Goal: Information Seeking & Learning: Find specific fact

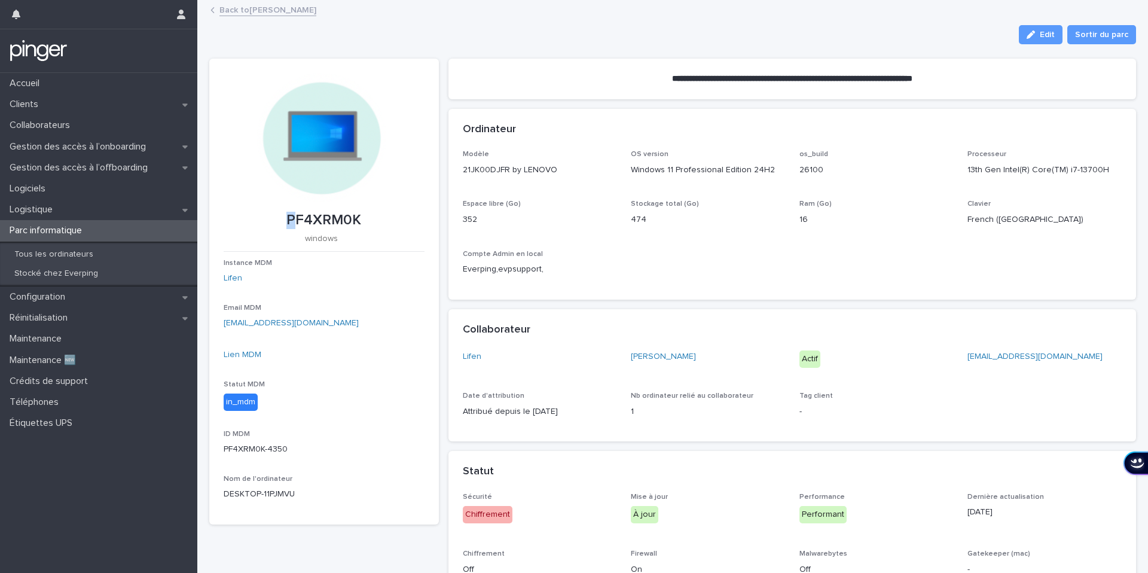
drag, startPoint x: 286, startPoint y: 217, endPoint x: 293, endPoint y: 216, distance: 7.2
click at [293, 217] on p "PF4XRM0K" at bounding box center [324, 220] width 201 height 17
click at [60, 300] on p "Configuration" at bounding box center [40, 296] width 70 height 11
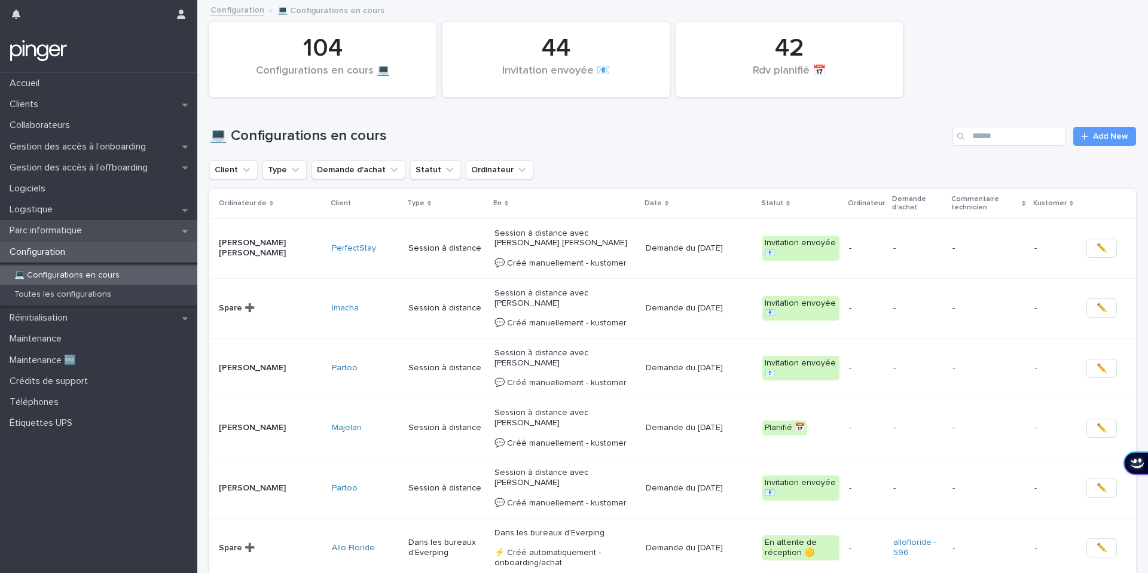
click at [74, 228] on p "Parc informatique" at bounding box center [48, 230] width 87 height 11
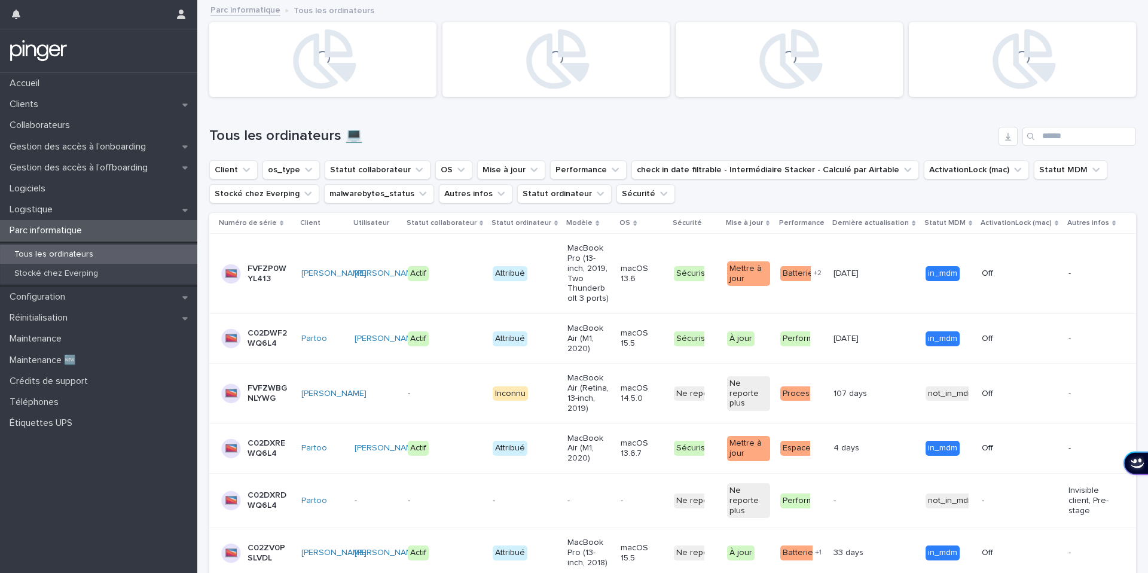
click at [1053, 121] on div "Tous les ordinateurs 💻" at bounding box center [672, 131] width 927 height 57
click at [1050, 136] on input "Search" at bounding box center [1080, 136] width 114 height 19
paste input "********"
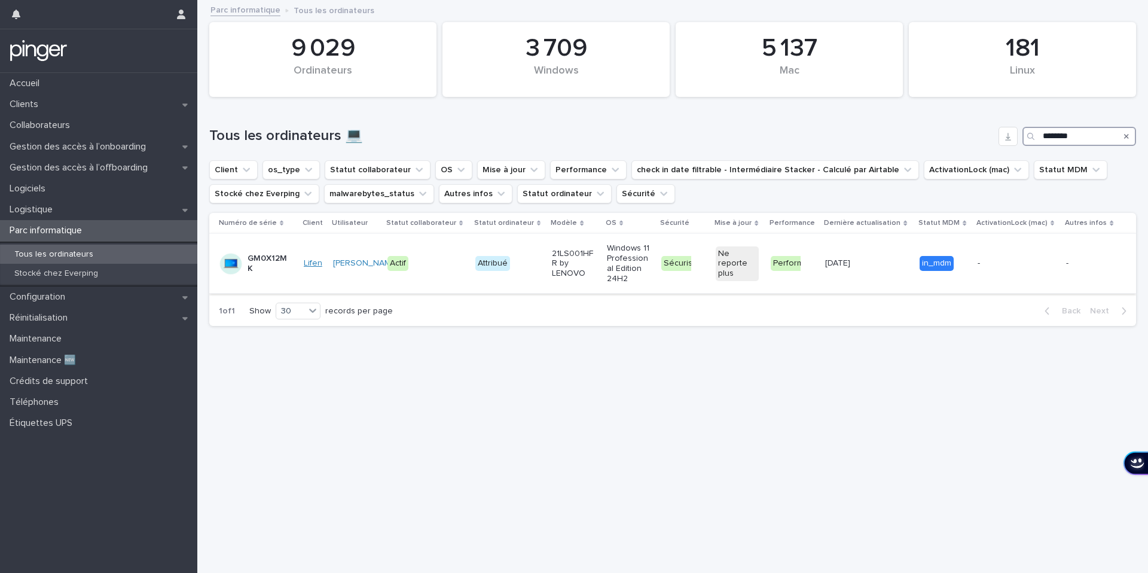
type input "********"
click at [317, 263] on link "Lifen" at bounding box center [313, 263] width 19 height 10
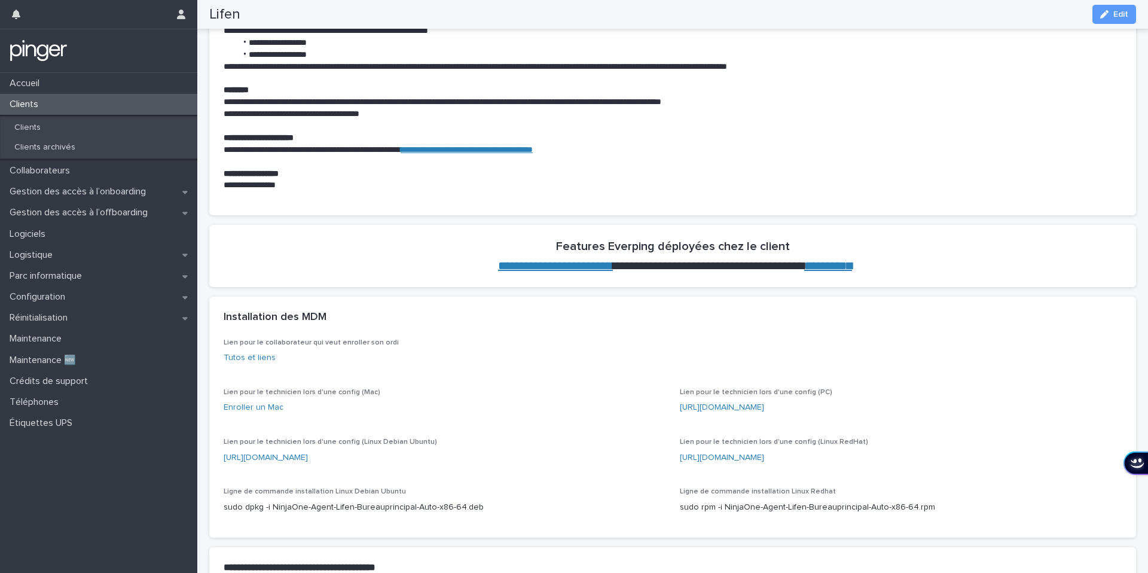
scroll to position [593, 0]
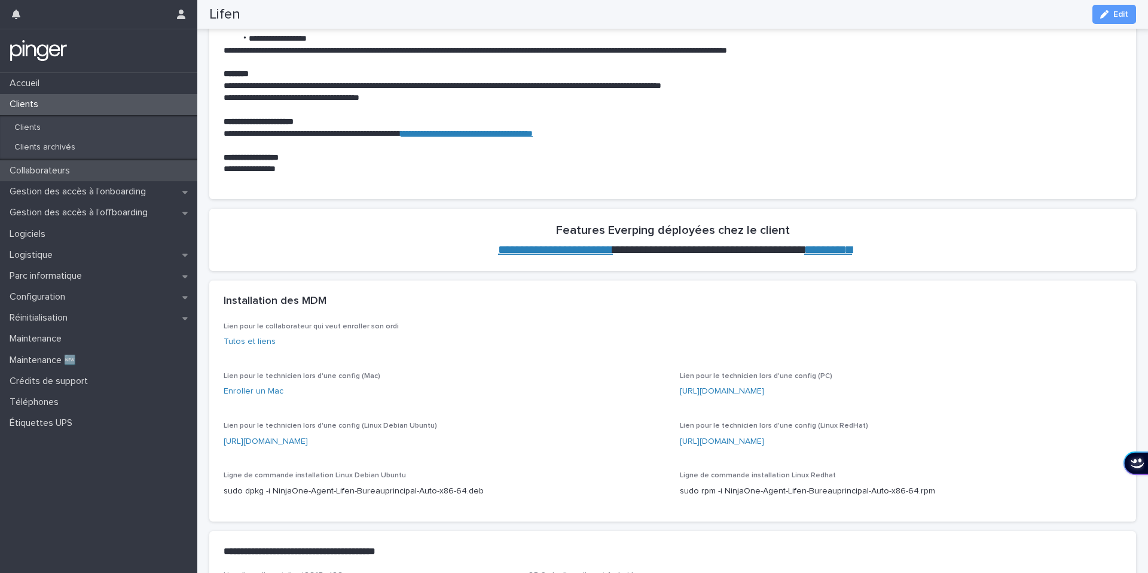
click at [65, 170] on p "Collaborateurs" at bounding box center [42, 170] width 75 height 11
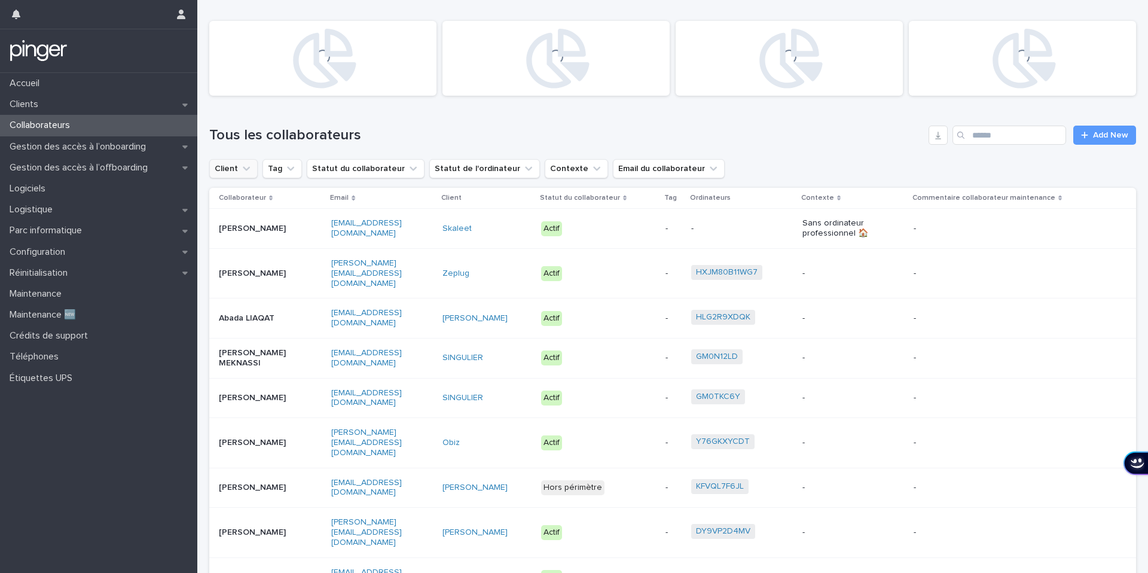
click at [240, 173] on icon "Client" at bounding box center [246, 169] width 12 height 12
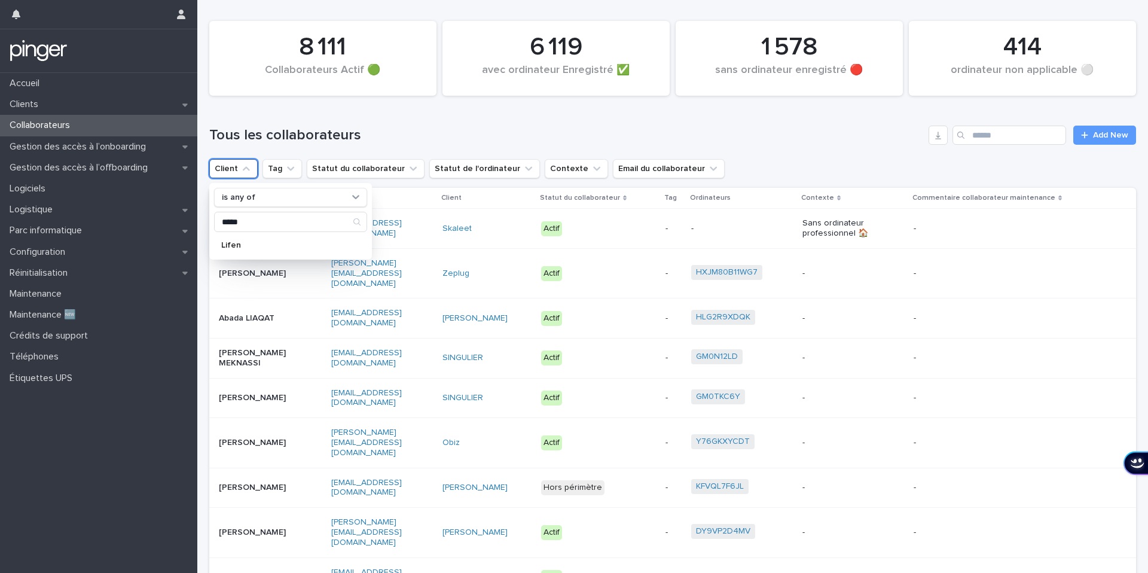
type input "*****"
click at [295, 245] on p "Lifen" at bounding box center [284, 245] width 127 height 8
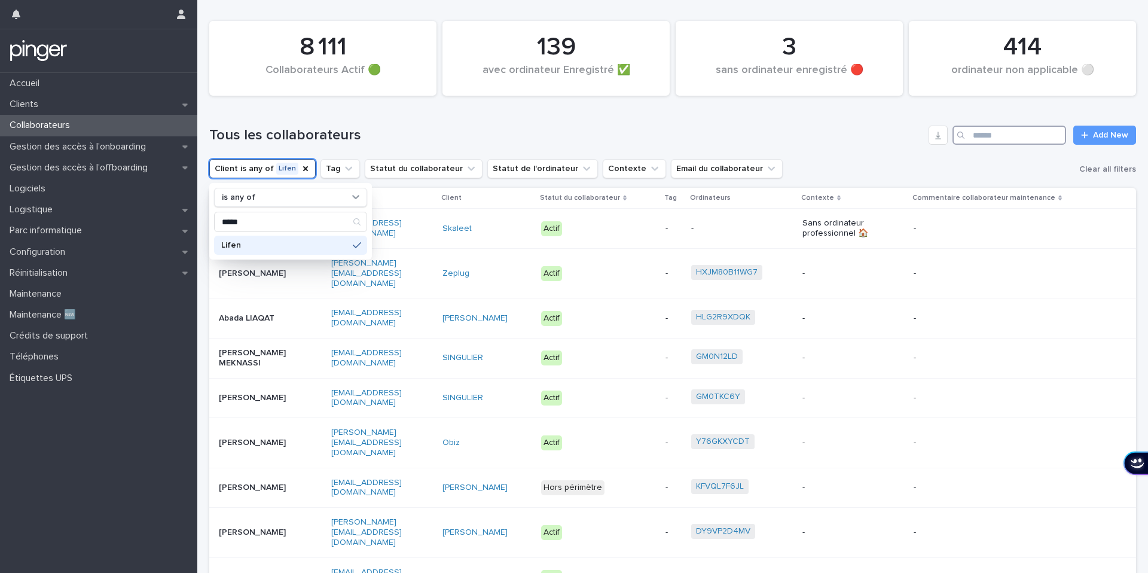
click at [1002, 135] on input "Search" at bounding box center [1010, 135] width 114 height 19
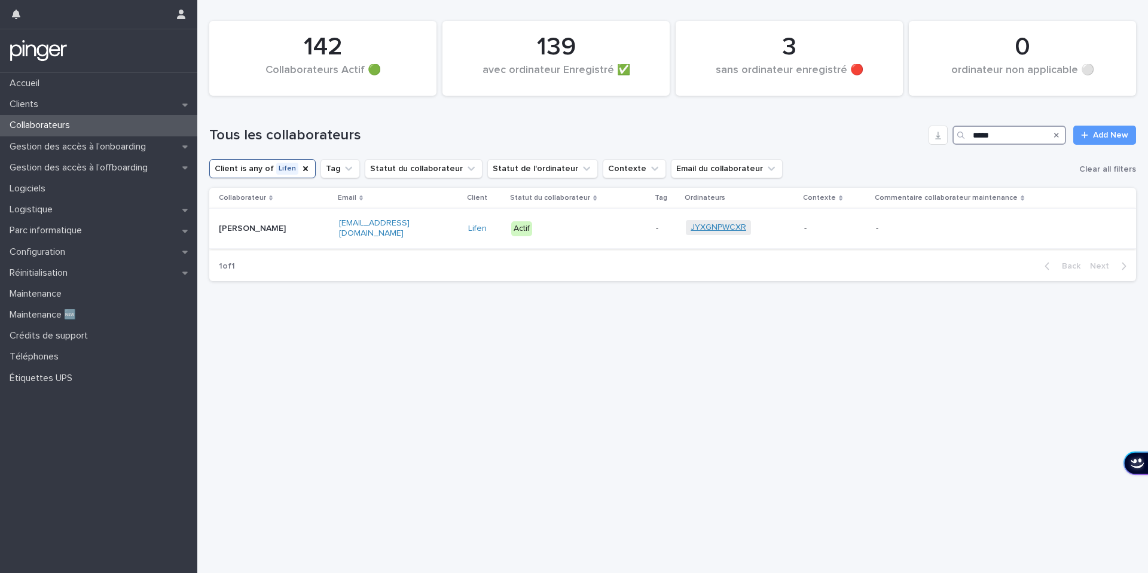
type input "*****"
click at [700, 222] on link "JYXGNPWCXR" at bounding box center [719, 227] width 56 height 10
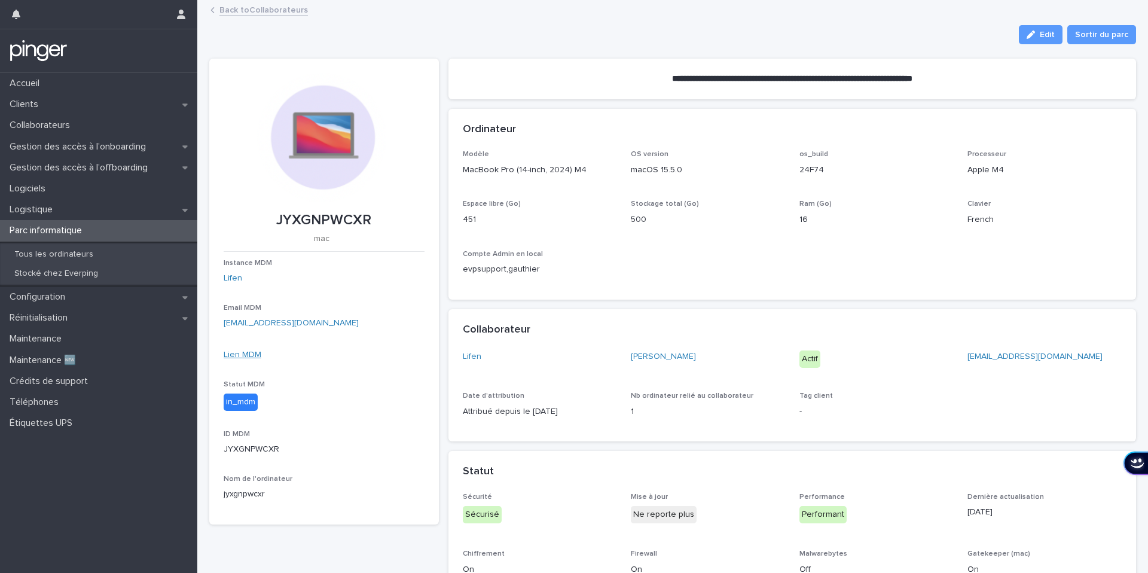
click at [248, 355] on link "Lien MDM" at bounding box center [243, 354] width 38 height 8
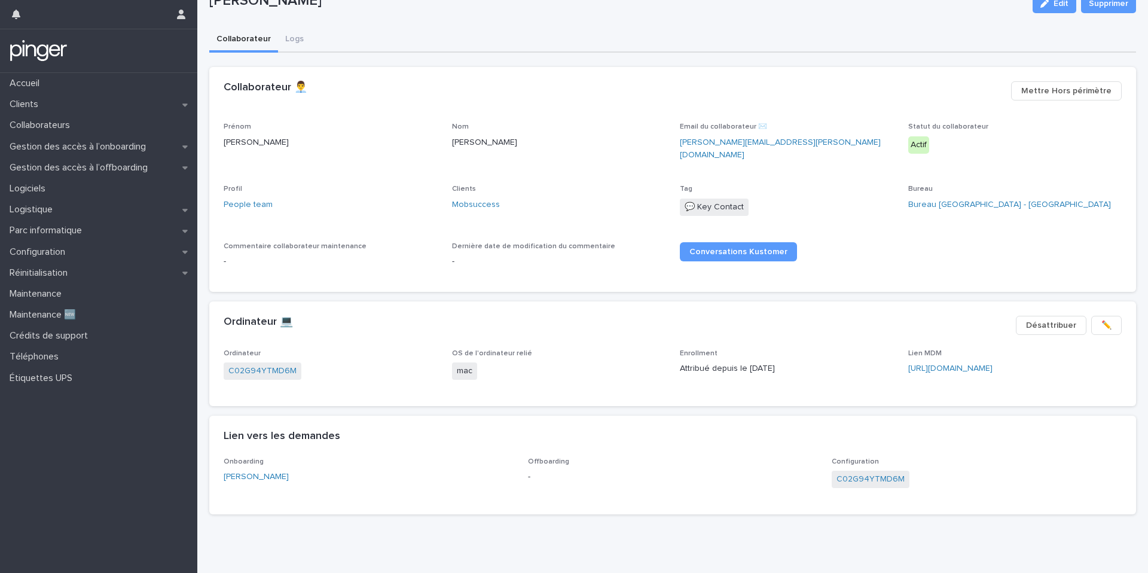
scroll to position [48, 0]
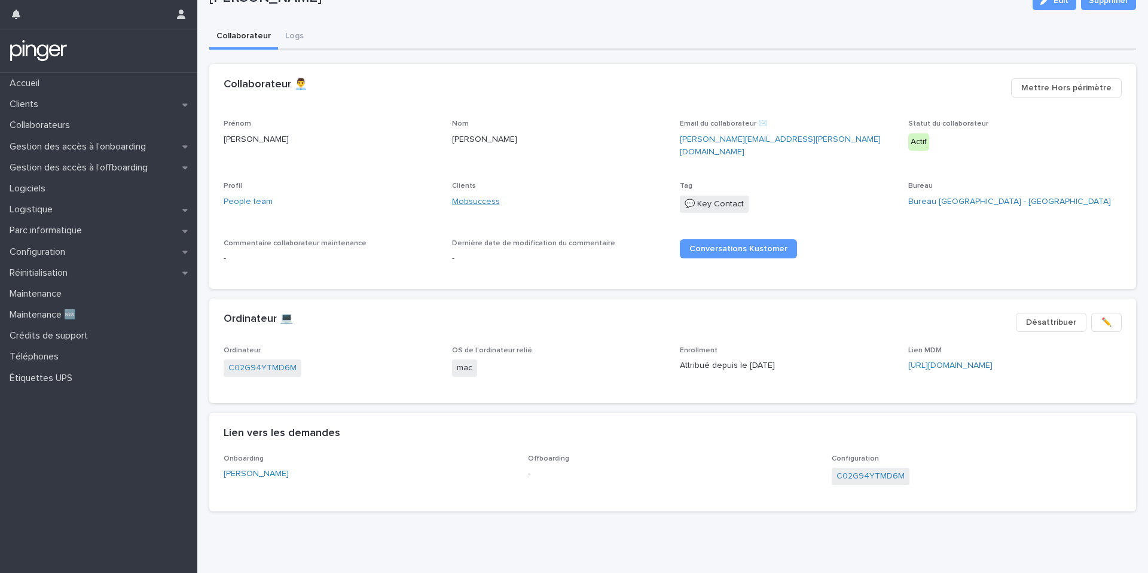
click at [481, 199] on link "Mobsuccess" at bounding box center [476, 202] width 48 height 13
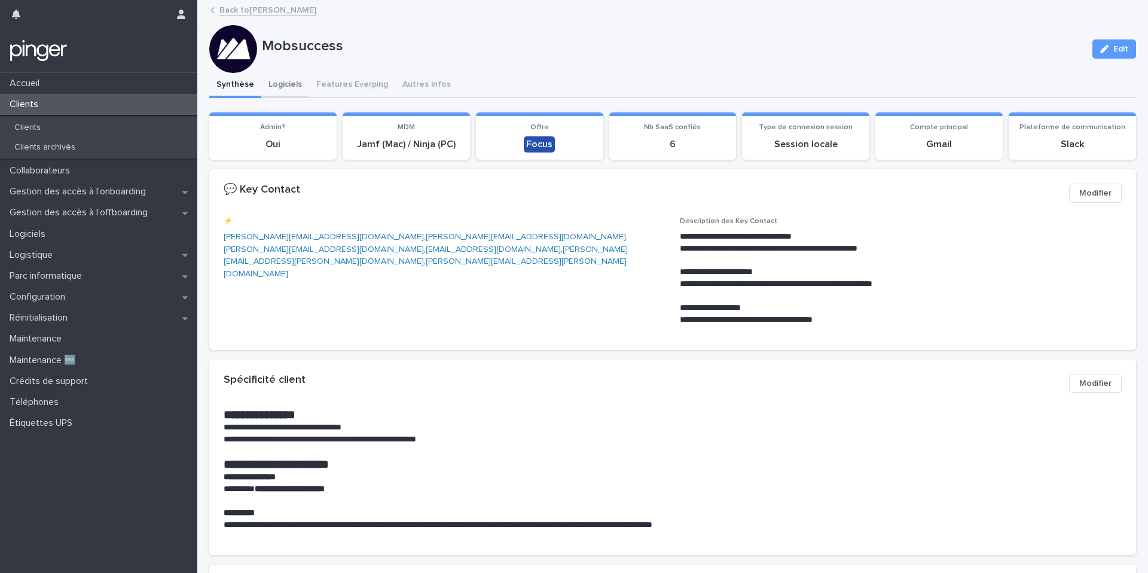
click at [285, 86] on button "Logiciels" at bounding box center [285, 85] width 48 height 25
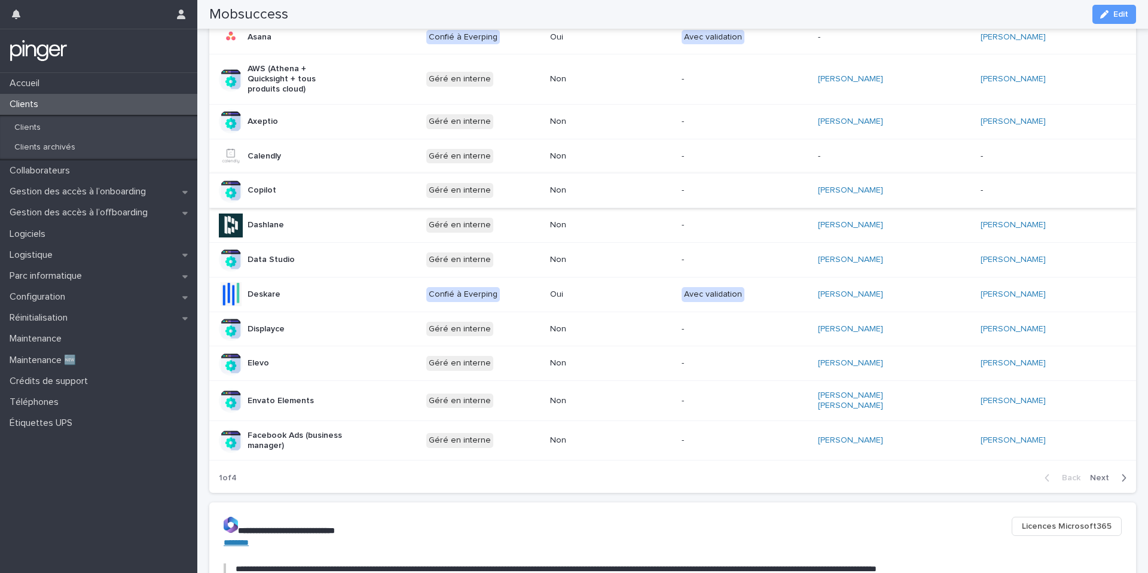
scroll to position [410, 0]
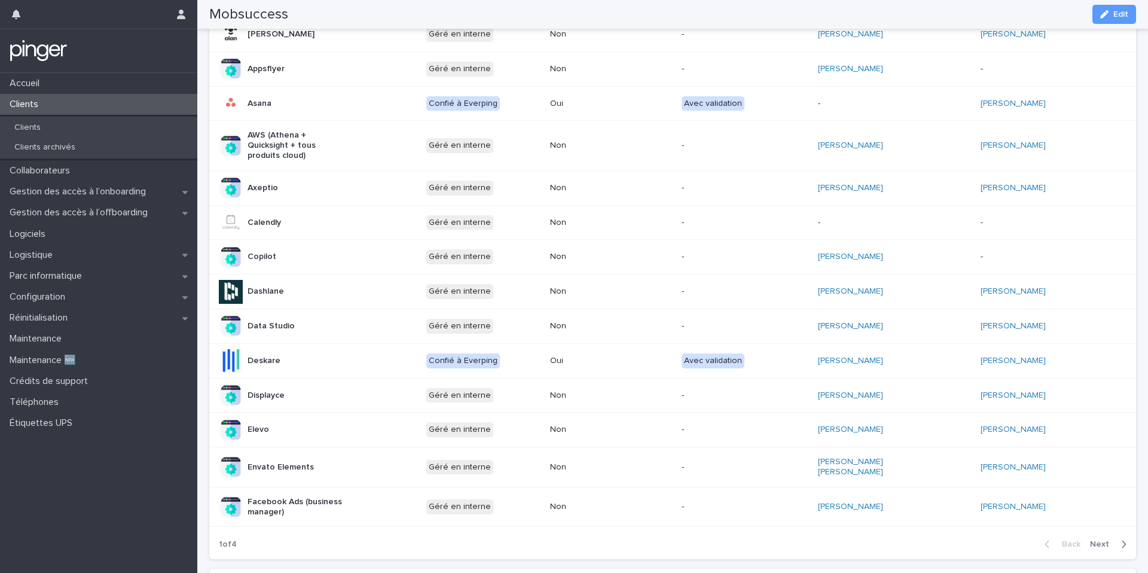
click at [1100, 540] on span "Next" at bounding box center [1103, 544] width 26 height 8
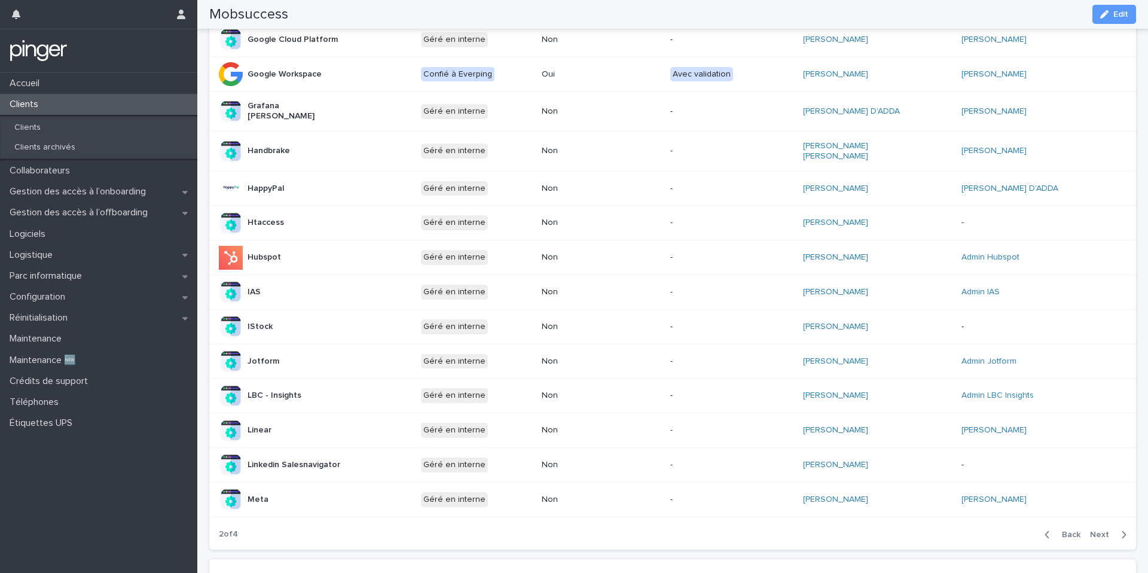
scroll to position [404, 0]
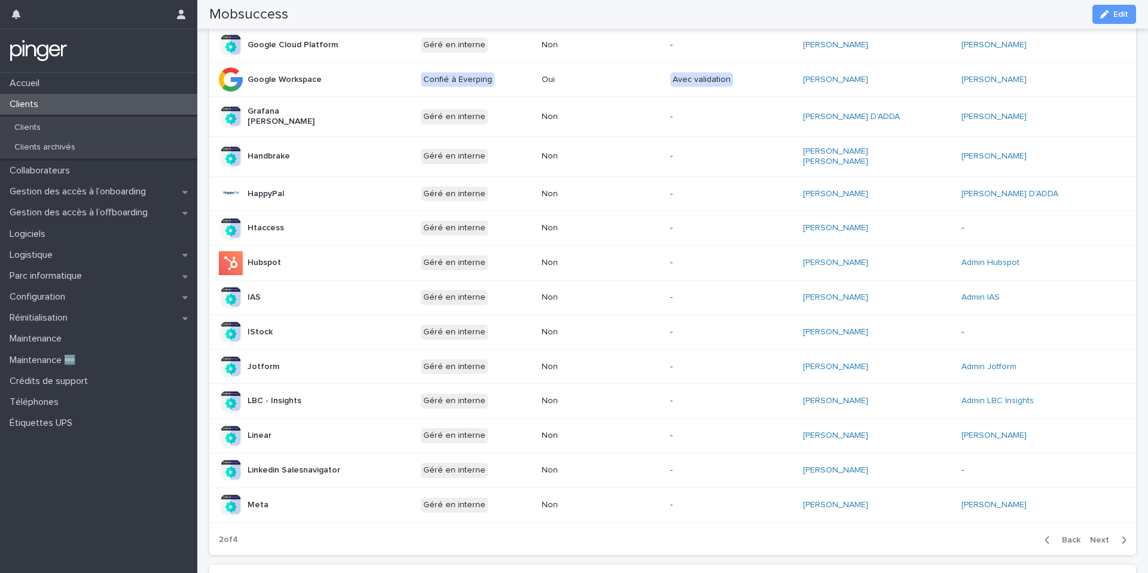
click at [1096, 535] on button "Next" at bounding box center [1110, 540] width 51 height 11
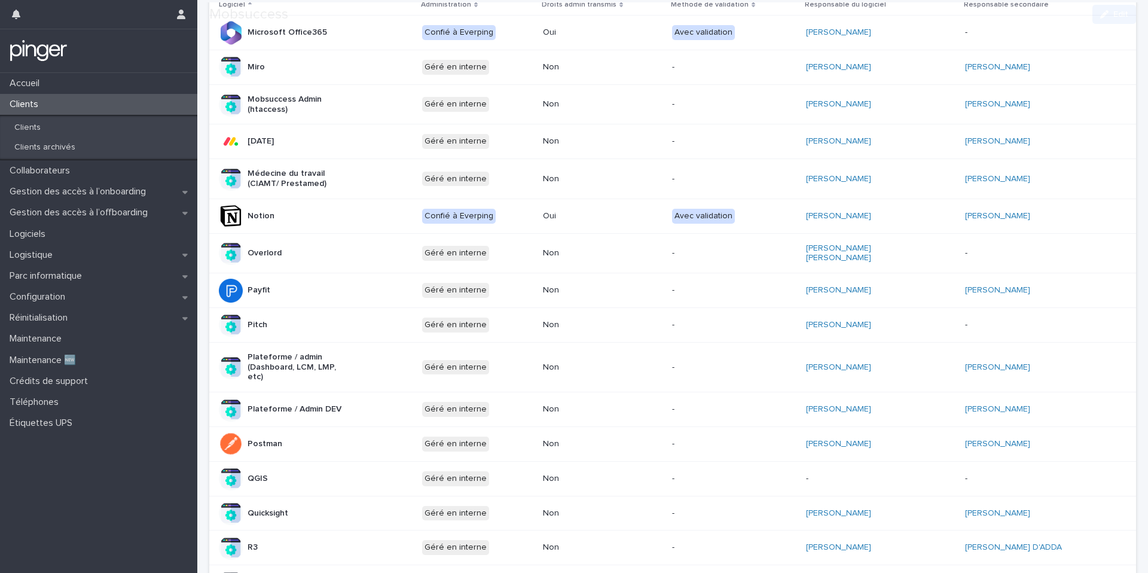
scroll to position [443, 0]
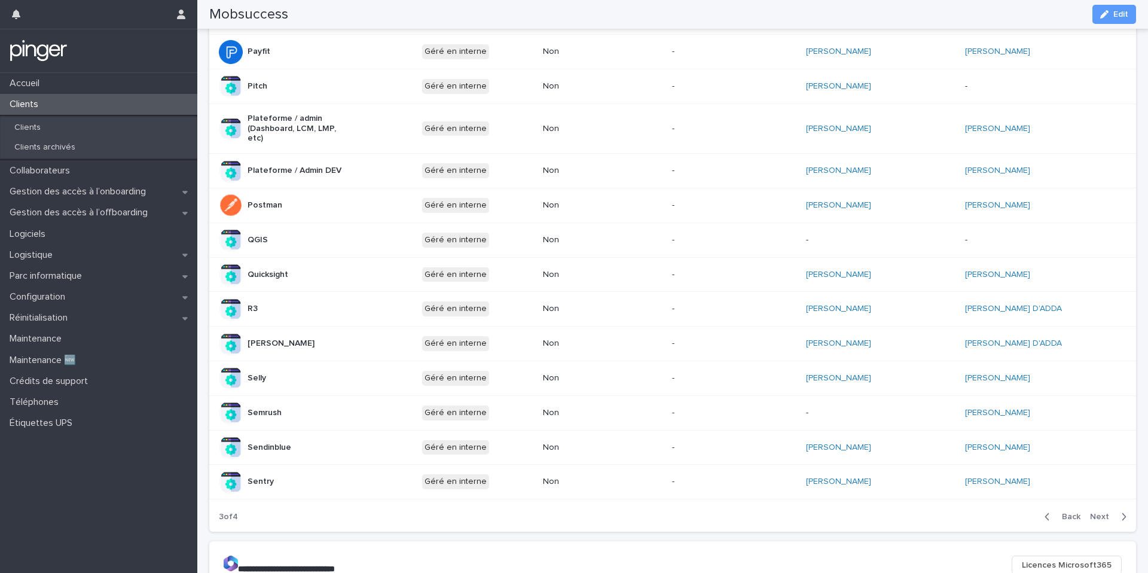
click at [1101, 522] on div "Back Next" at bounding box center [1085, 517] width 101 height 30
click at [1101, 513] on span "Next" at bounding box center [1103, 517] width 26 height 8
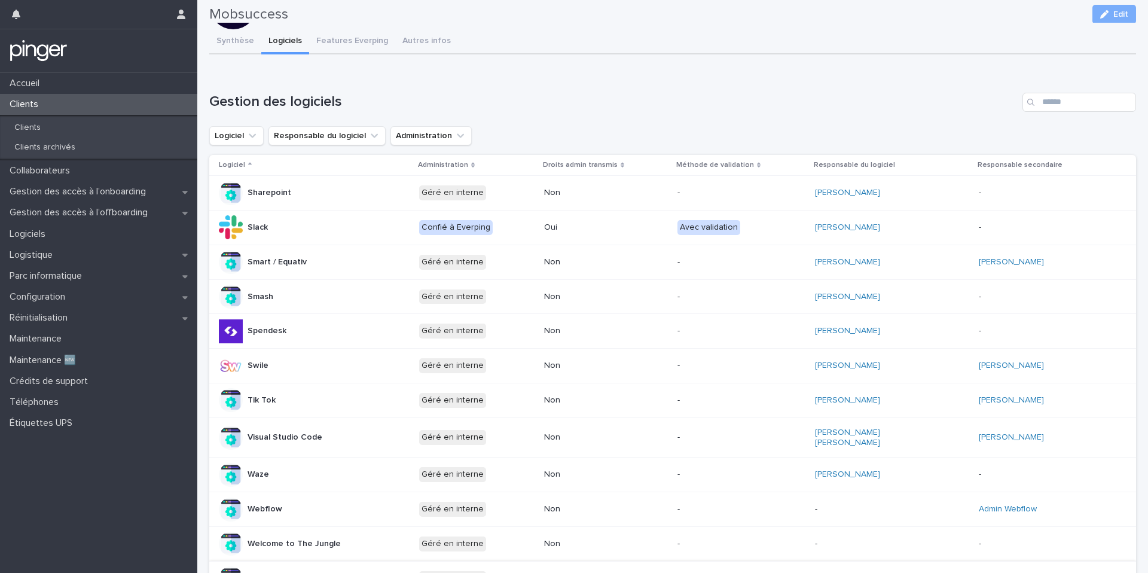
scroll to position [38, 0]
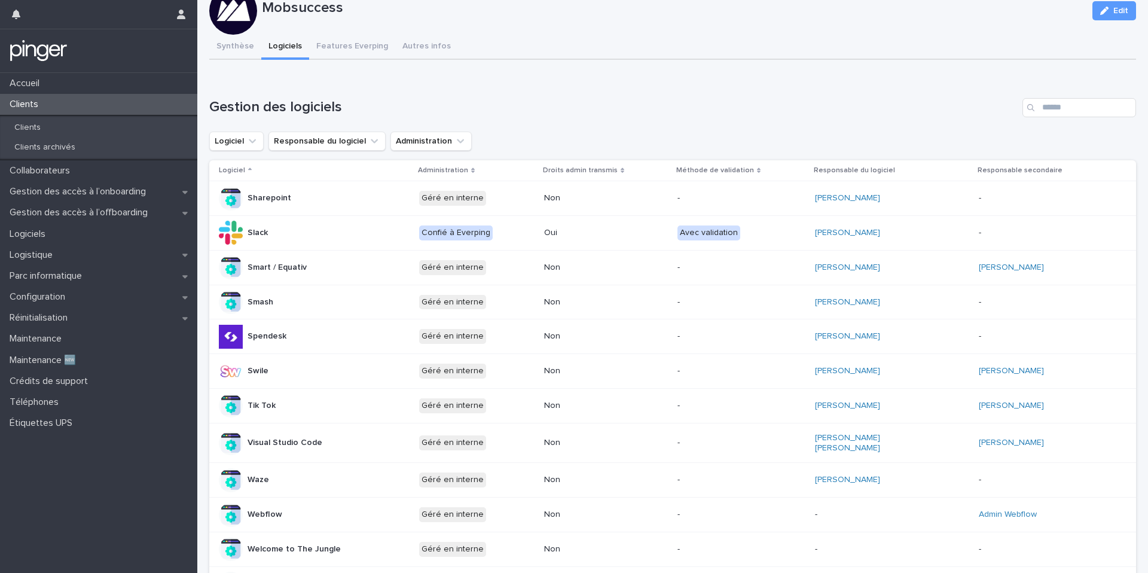
click at [326, 152] on ul "Logiciel Responsable du logiciel Administration" at bounding box center [340, 141] width 267 height 24
click at [332, 149] on button "Responsable du logiciel" at bounding box center [327, 141] width 117 height 19
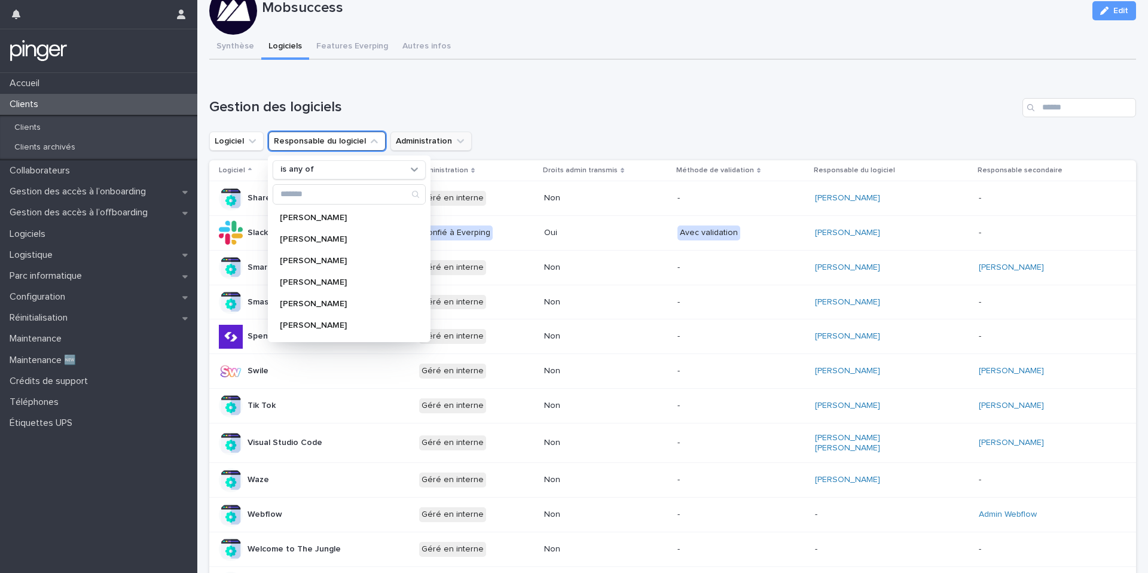
click at [407, 144] on button "Administration" at bounding box center [431, 141] width 81 height 19
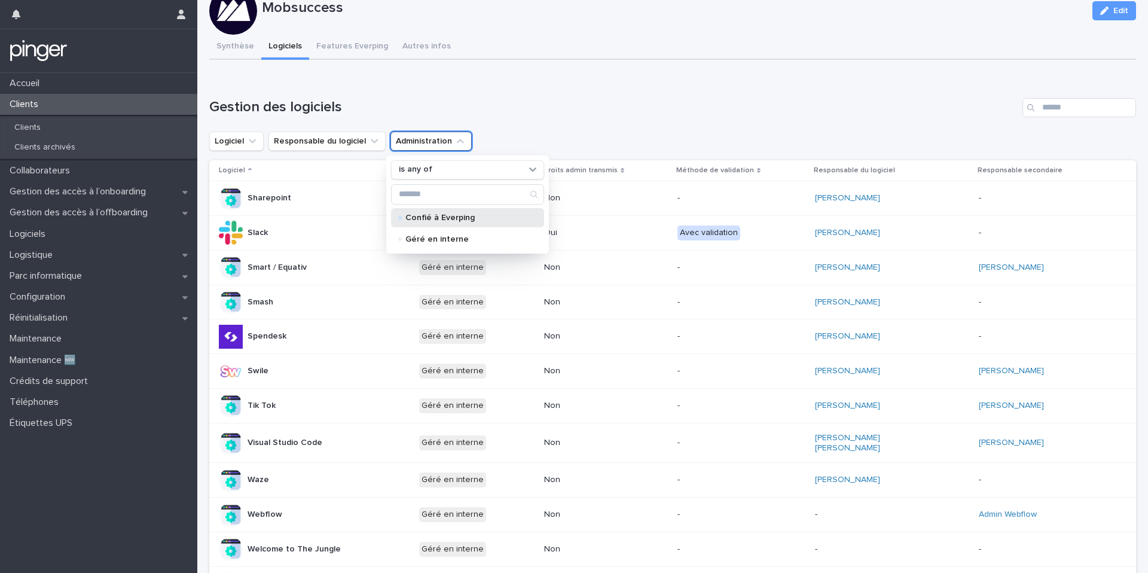
click at [425, 221] on p "Confié à Everping" at bounding box center [465, 217] width 120 height 8
click at [562, 113] on h1 "Gestion des logiciels" at bounding box center [613, 107] width 809 height 17
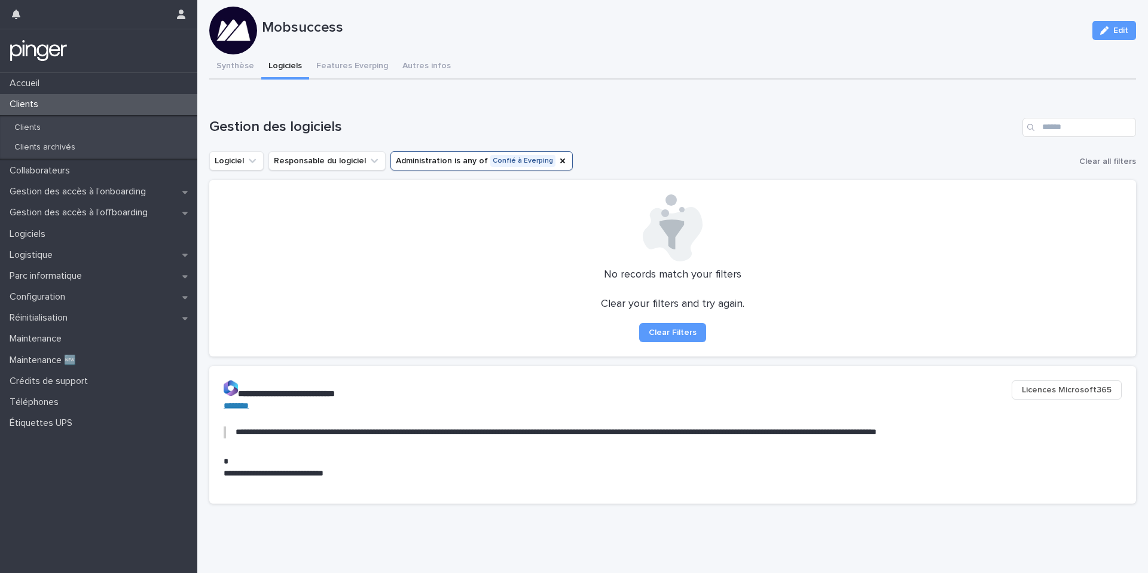
scroll to position [0, 0]
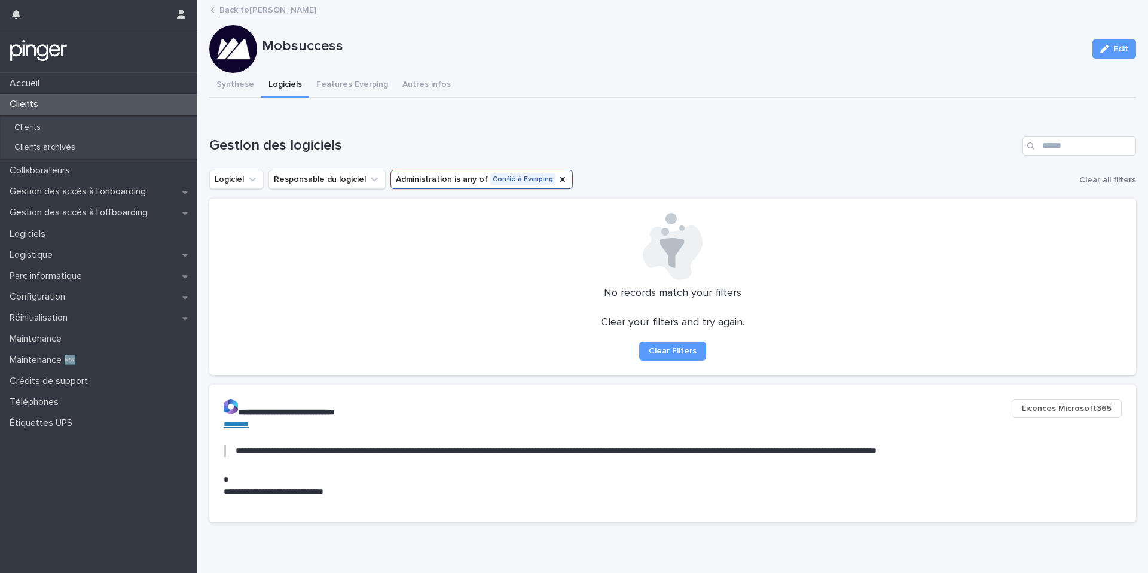
click at [461, 175] on button "Administration is any of Confié à Everping" at bounding box center [482, 179] width 182 height 19
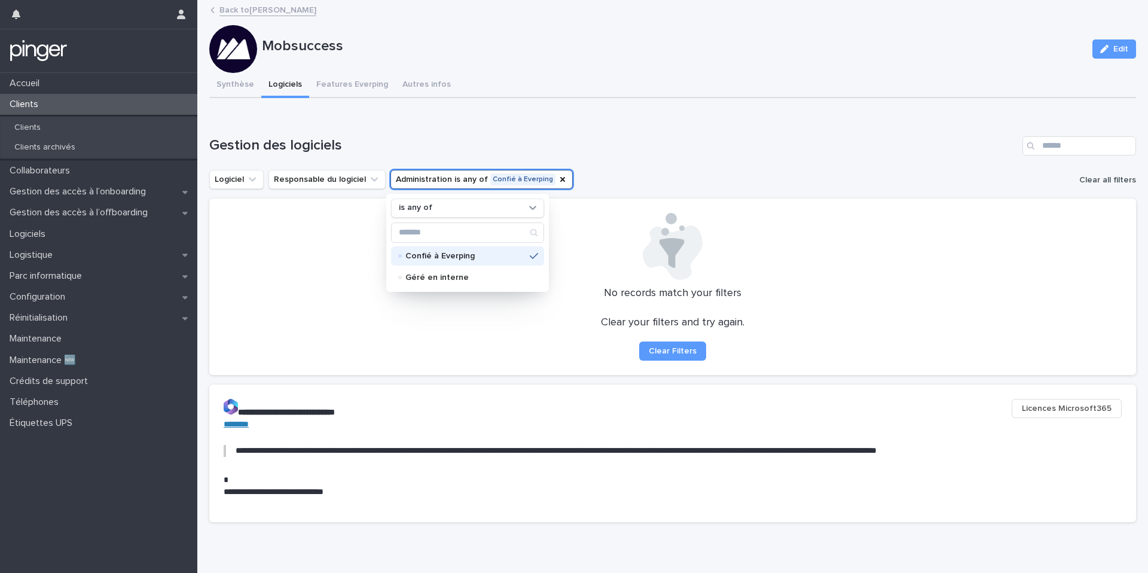
click at [1103, 178] on span "Clear all filters" at bounding box center [1107, 180] width 57 height 8
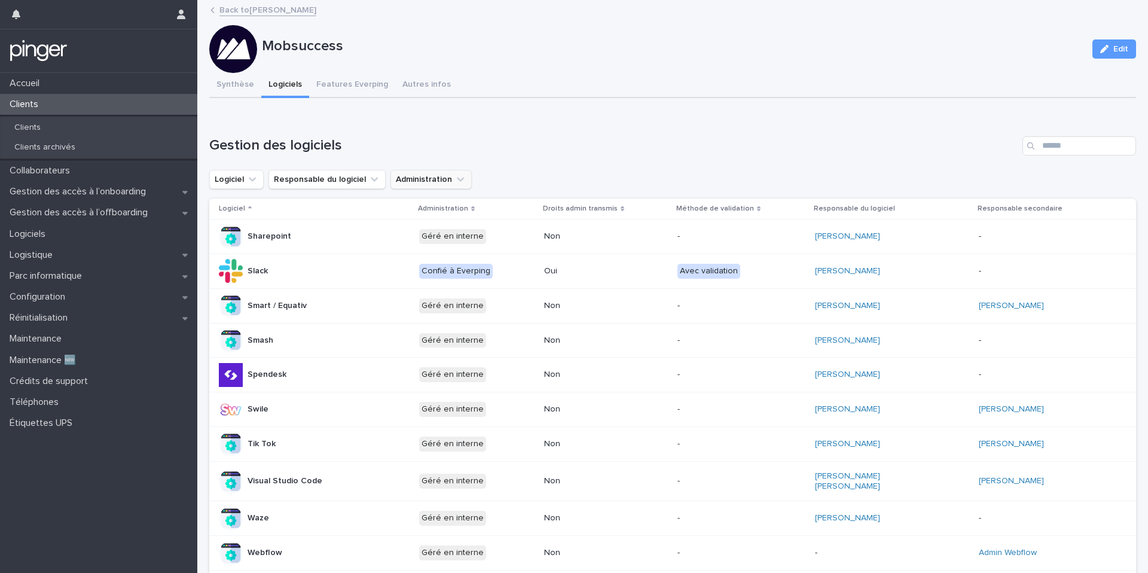
click at [435, 177] on button "Administration" at bounding box center [431, 179] width 81 height 19
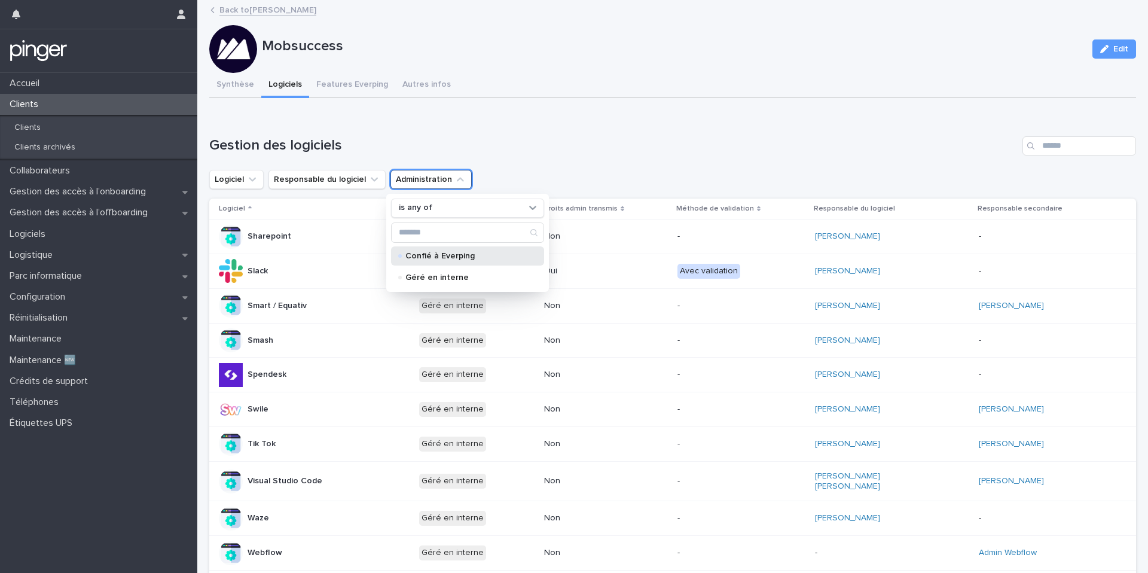
click at [440, 258] on p "Confié à Everping" at bounding box center [465, 256] width 120 height 8
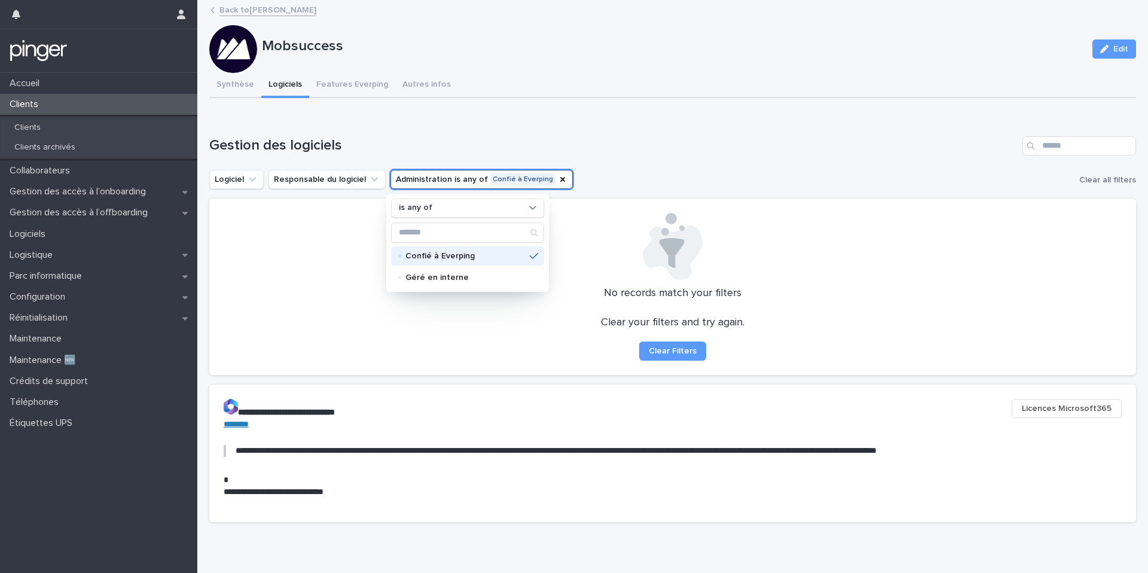
click at [480, 114] on div "Loading... Saving… Gestion des logiciels Logiciel Responsable du logiciel Admin…" at bounding box center [672, 248] width 927 height 272
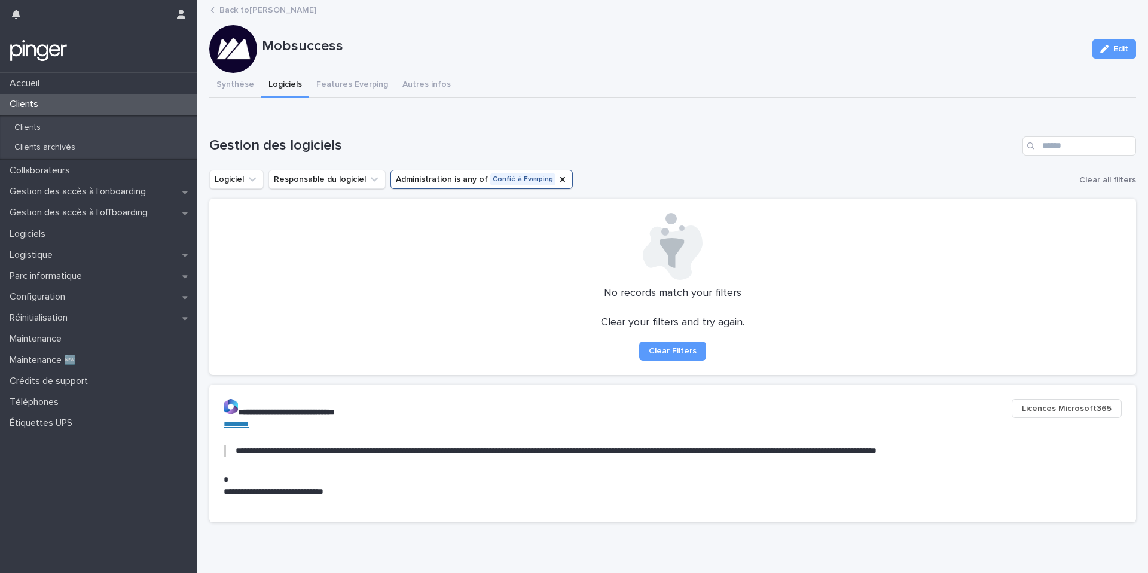
click at [480, 175] on button "Administration is any of Confié à Everping" at bounding box center [482, 179] width 182 height 19
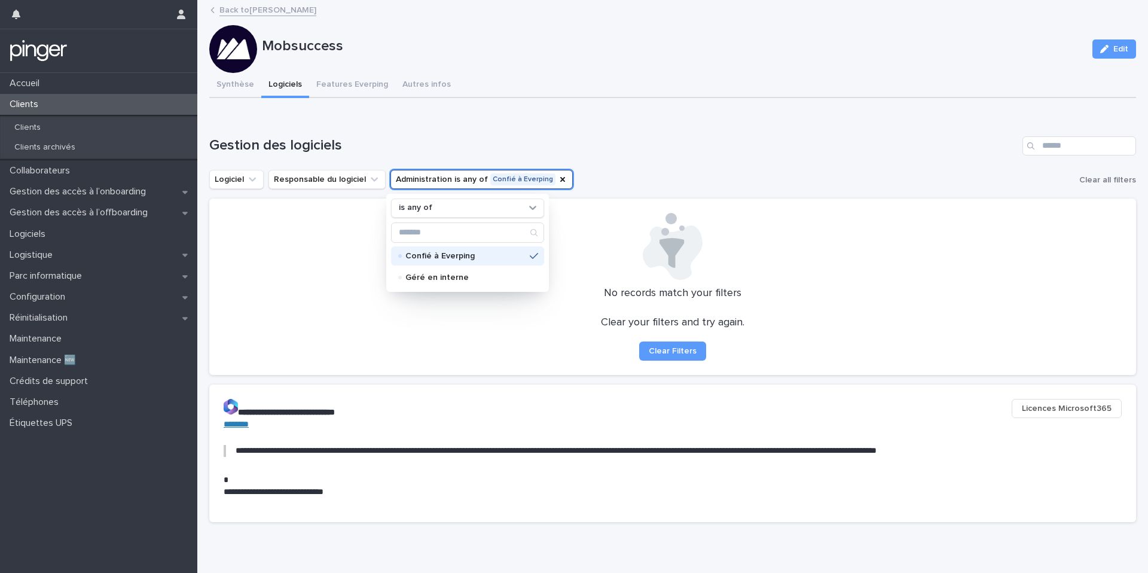
click at [542, 254] on div "Confié à Everping" at bounding box center [467, 255] width 153 height 19
click at [576, 132] on div "Loading... Saving… Gestion des logiciels Logiciel Responsable du logiciel Admin…" at bounding box center [672, 248] width 927 height 272
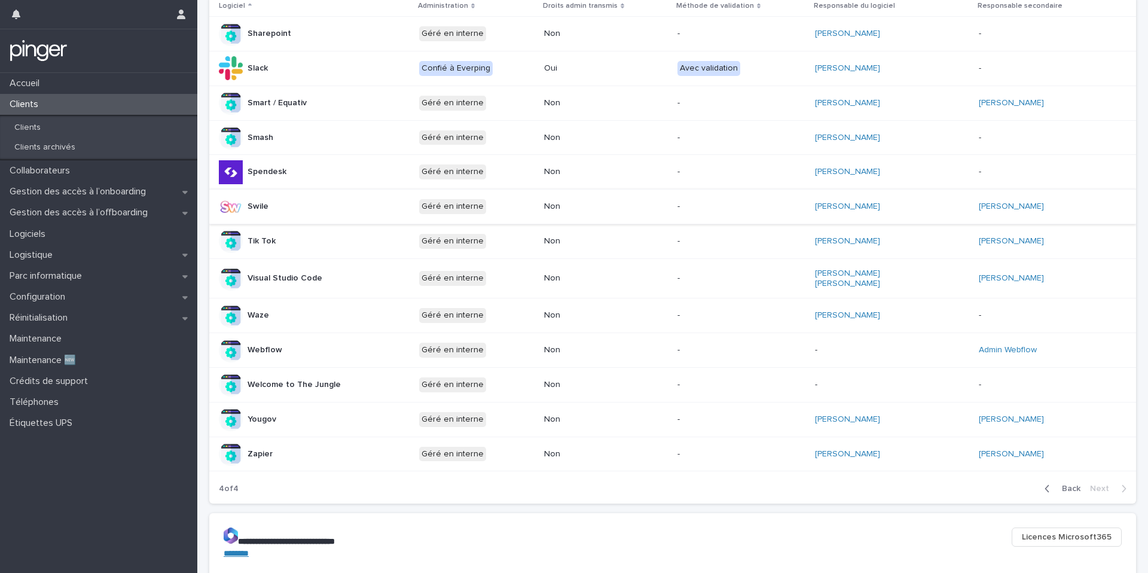
scroll to position [344, 0]
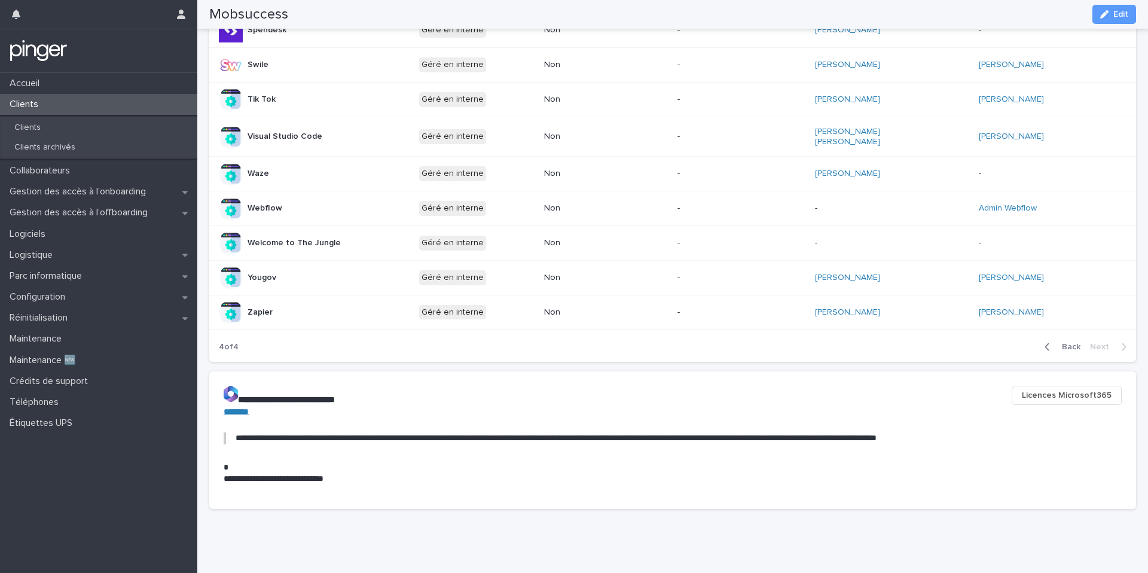
click at [1050, 341] on icon "button" at bounding box center [1047, 346] width 5 height 11
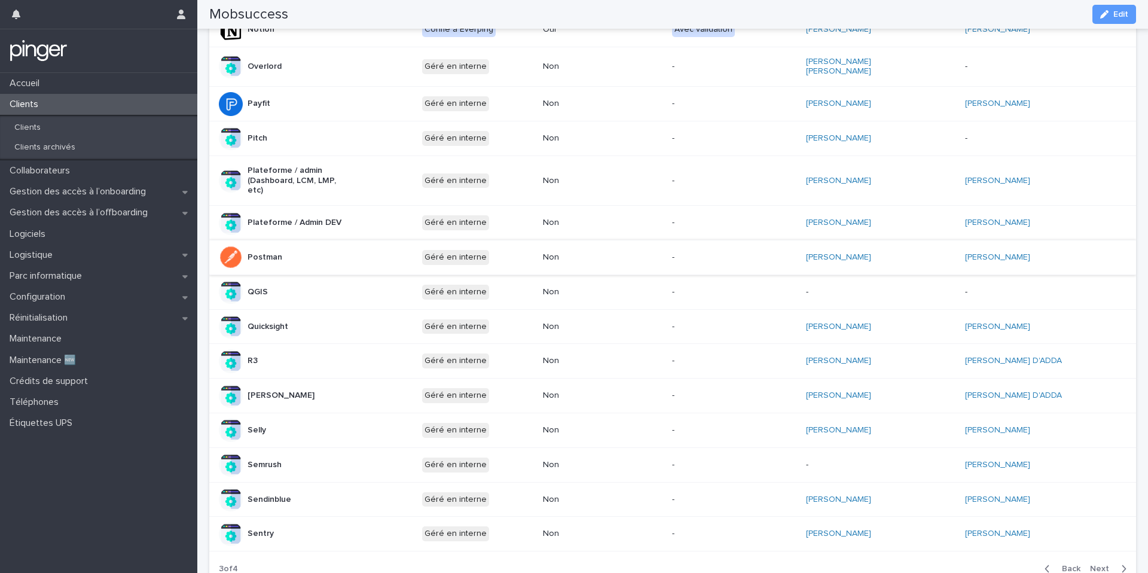
scroll to position [412, 0]
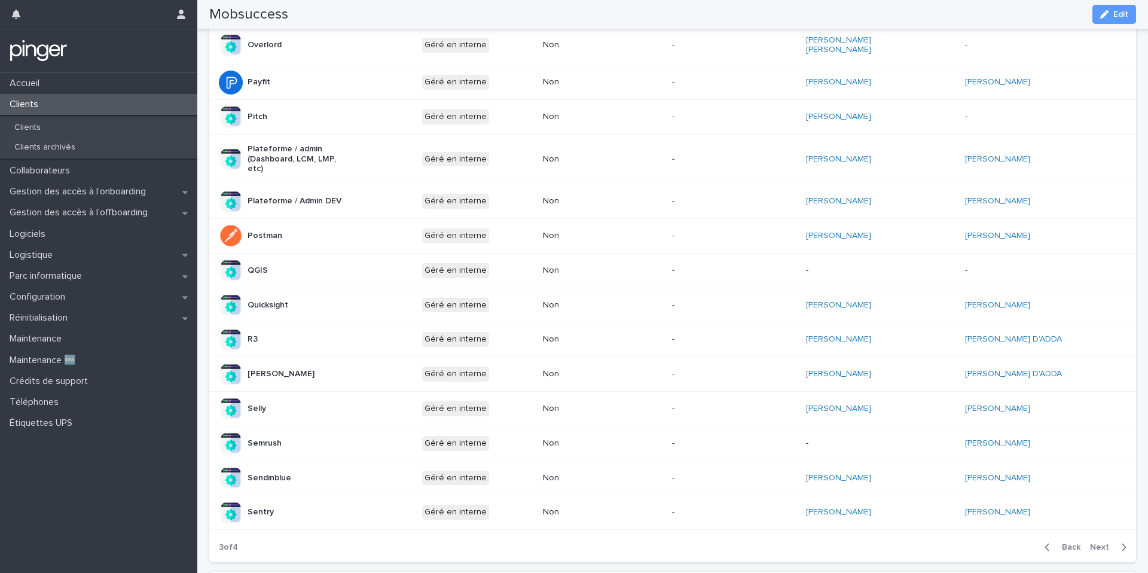
click at [1063, 551] on div "Back Next" at bounding box center [1085, 547] width 101 height 30
click at [1058, 543] on span "Back" at bounding box center [1068, 547] width 26 height 8
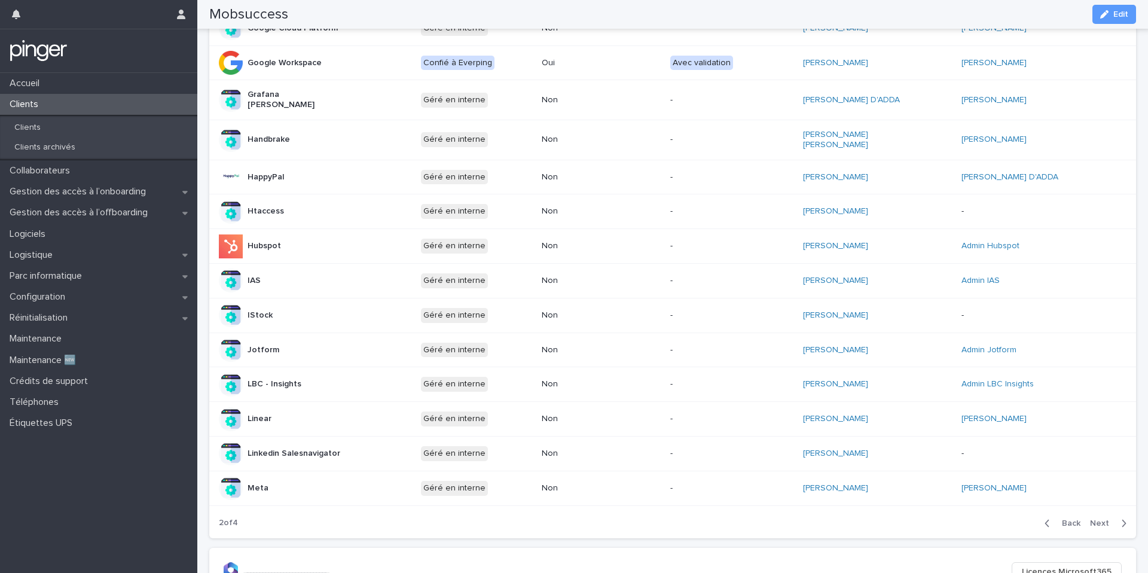
click at [1063, 519] on span "Back" at bounding box center [1068, 523] width 26 height 8
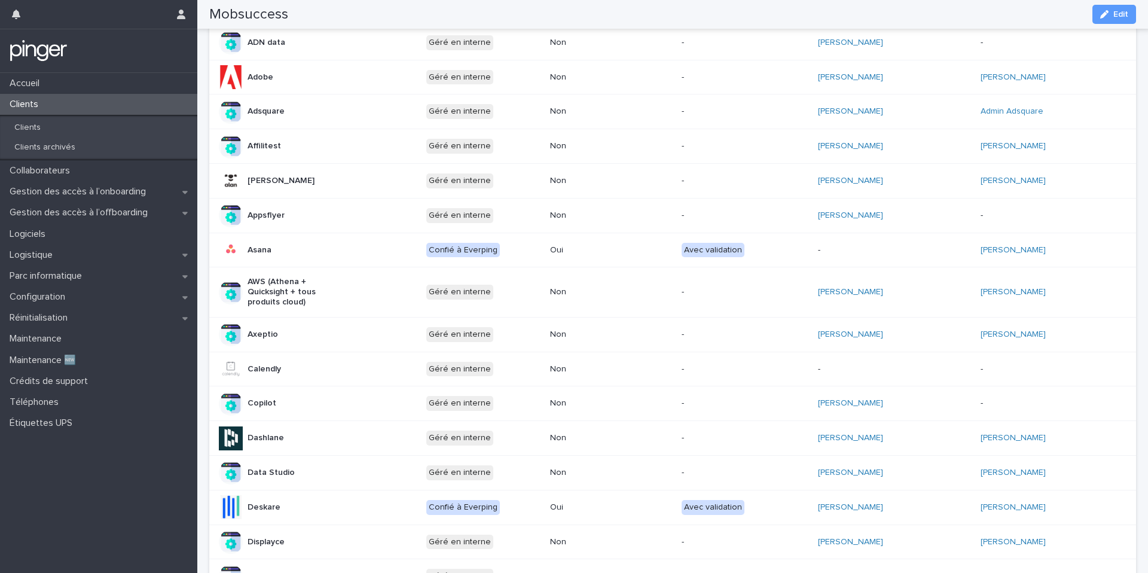
scroll to position [86, 0]
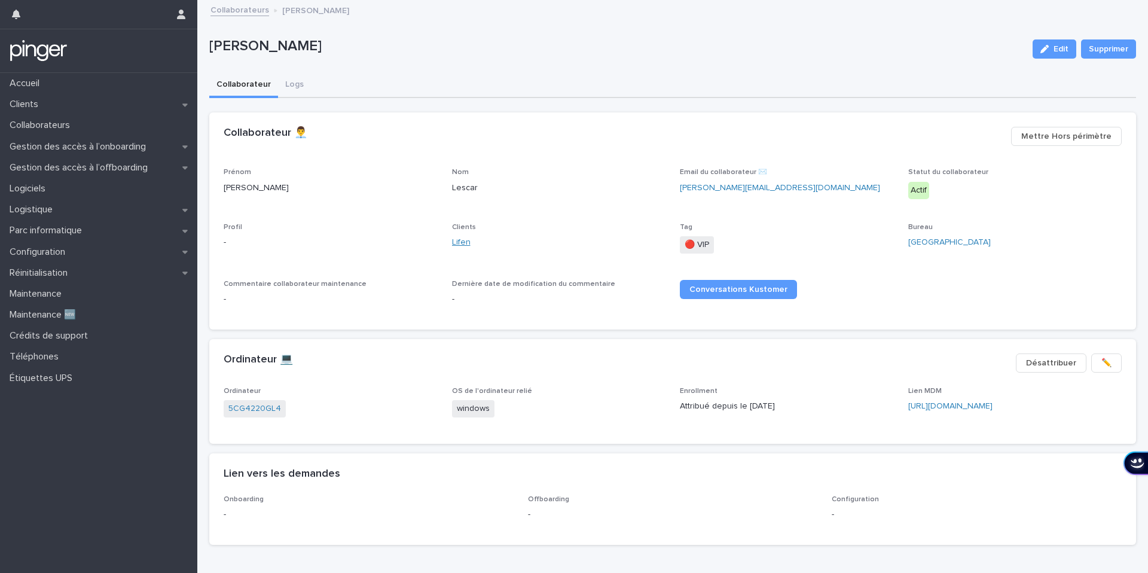
click at [457, 243] on link "Lifen" at bounding box center [461, 242] width 19 height 13
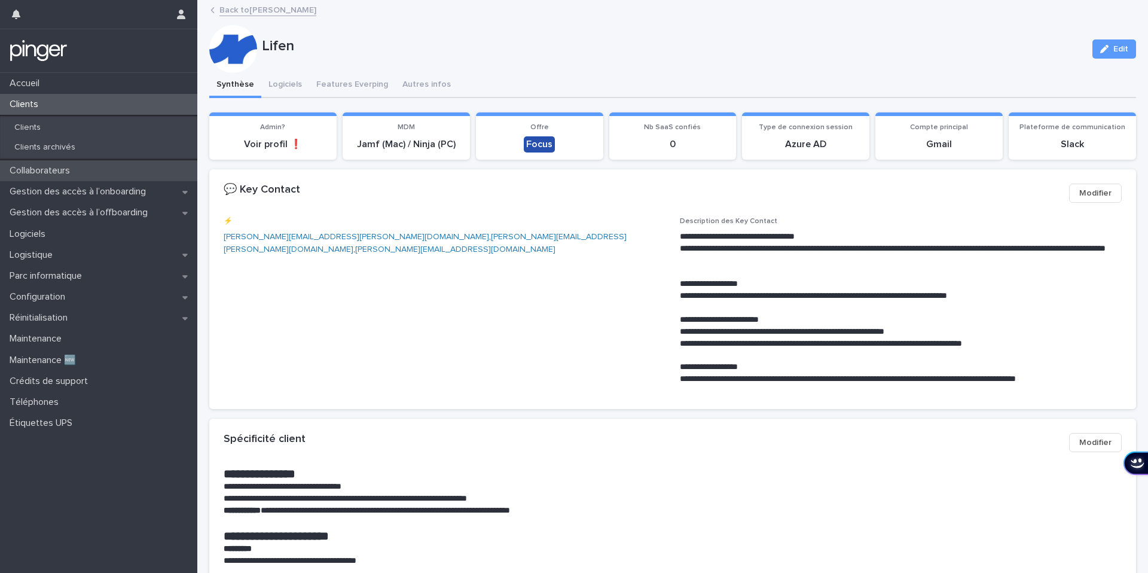
click at [65, 177] on div "Collaborateurs" at bounding box center [98, 170] width 197 height 21
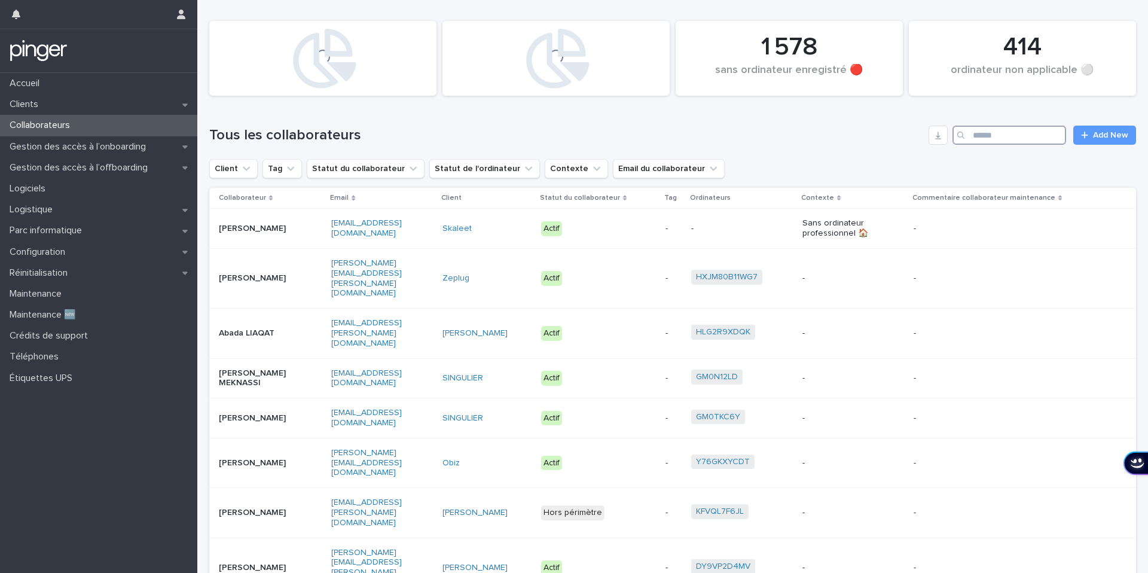
click at [992, 135] on input "Search" at bounding box center [1010, 135] width 114 height 19
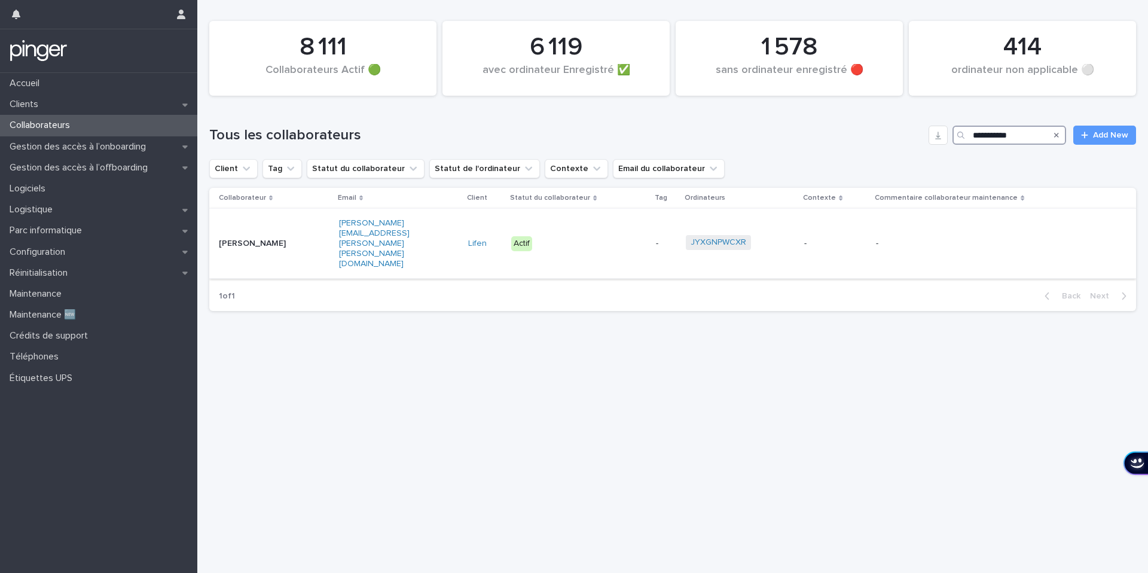
type input "**********"
click at [291, 239] on p "[PERSON_NAME]" at bounding box center [256, 244] width 75 height 10
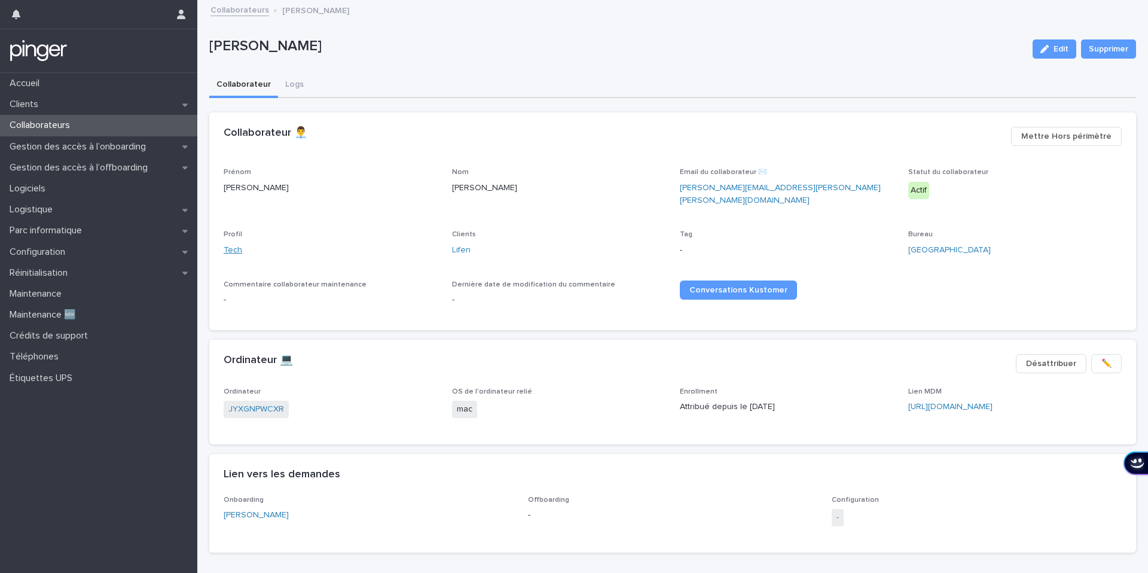
click at [230, 244] on link "Tech" at bounding box center [233, 250] width 19 height 13
click at [258, 403] on link "JYXGNPWCXR" at bounding box center [256, 409] width 56 height 13
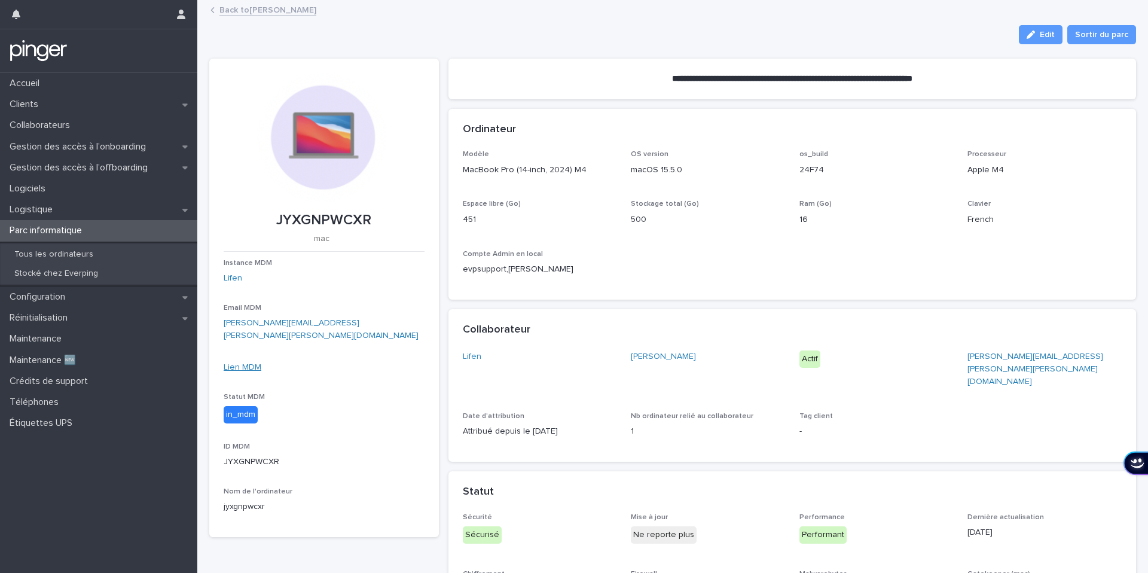
click at [243, 363] on link "Lien MDM" at bounding box center [243, 367] width 38 height 8
click at [66, 127] on p "Collaborateurs" at bounding box center [42, 125] width 75 height 11
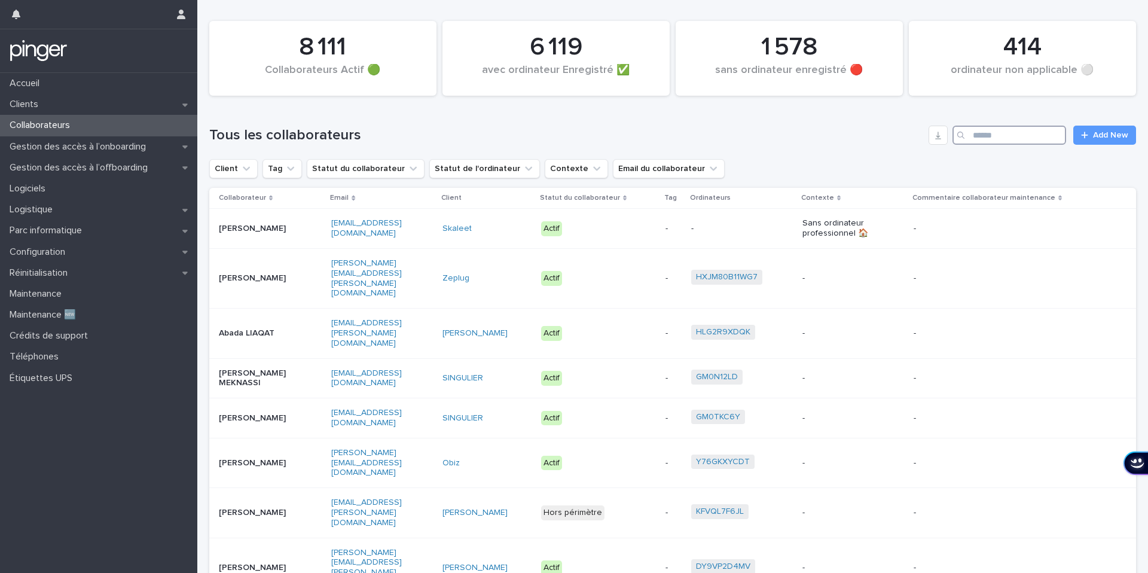
click at [1020, 138] on input "Search" at bounding box center [1010, 135] width 114 height 19
paste input "*******"
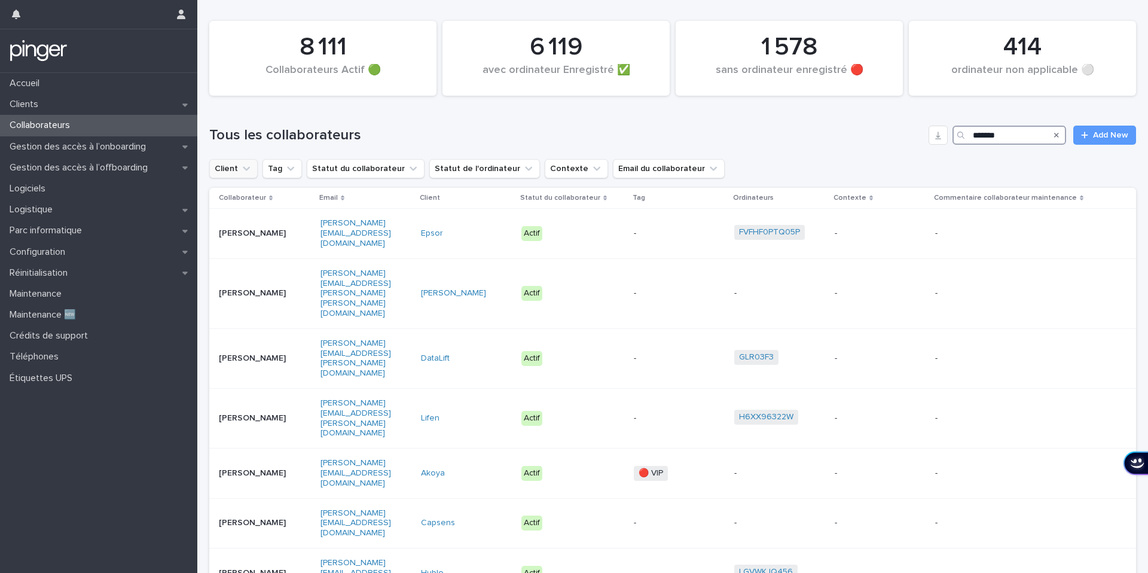
type input "*******"
click at [226, 169] on button "Client" at bounding box center [233, 168] width 48 height 19
type input "*****"
click at [239, 242] on p "Lifen" at bounding box center [284, 245] width 127 height 8
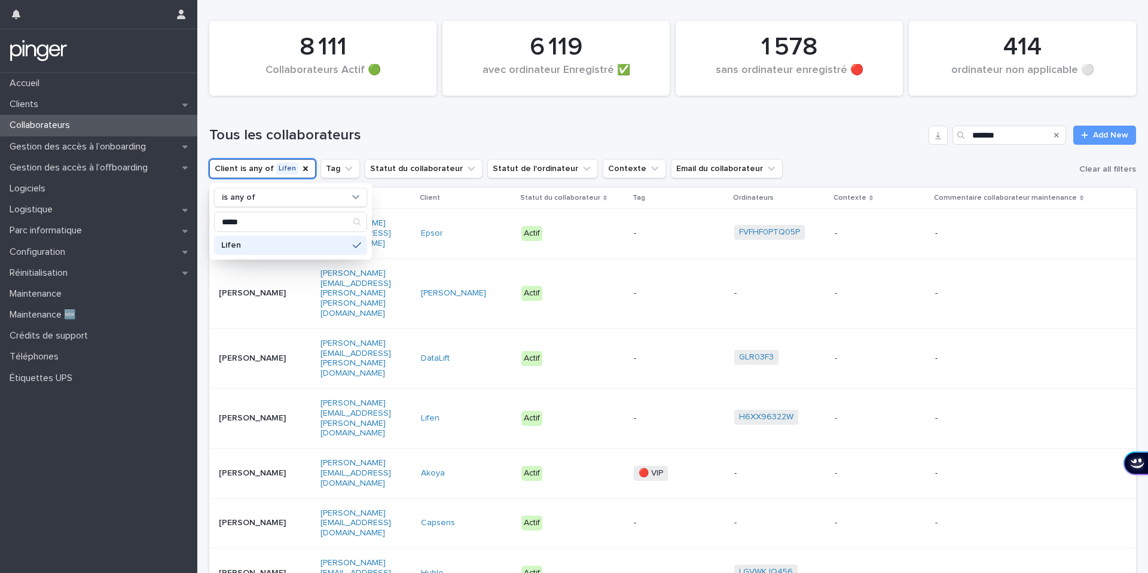
click at [475, 120] on div "Tous les collaborateurs ******* Add New" at bounding box center [672, 130] width 927 height 57
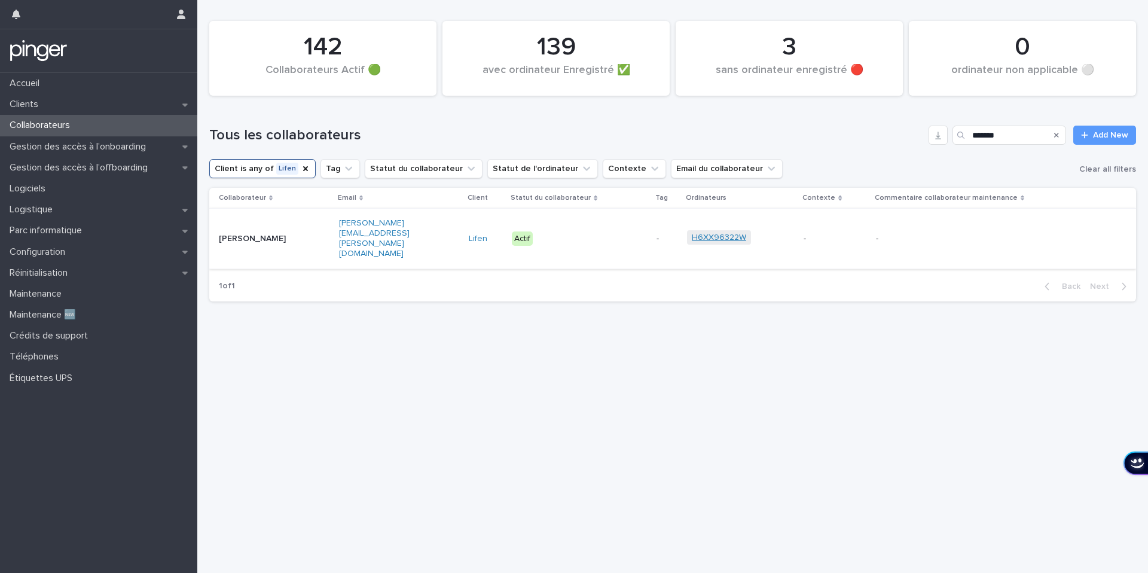
click at [719, 233] on link "H6XX96322W" at bounding box center [719, 238] width 54 height 10
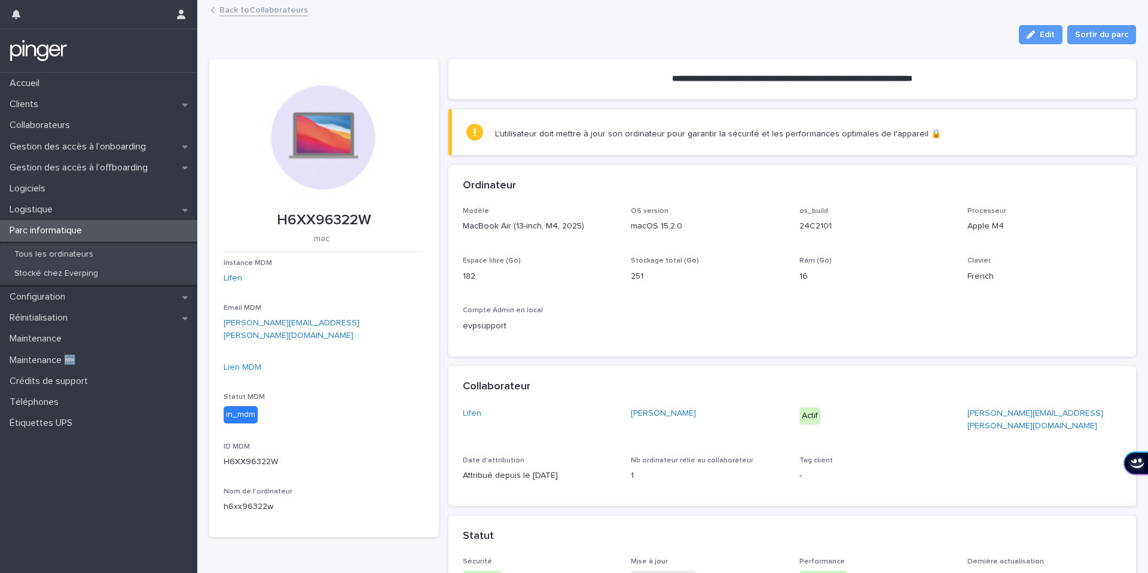
click at [249, 361] on div "Lien MDM" at bounding box center [324, 367] width 201 height 13
click at [247, 363] on link "Lien MDM" at bounding box center [243, 367] width 38 height 8
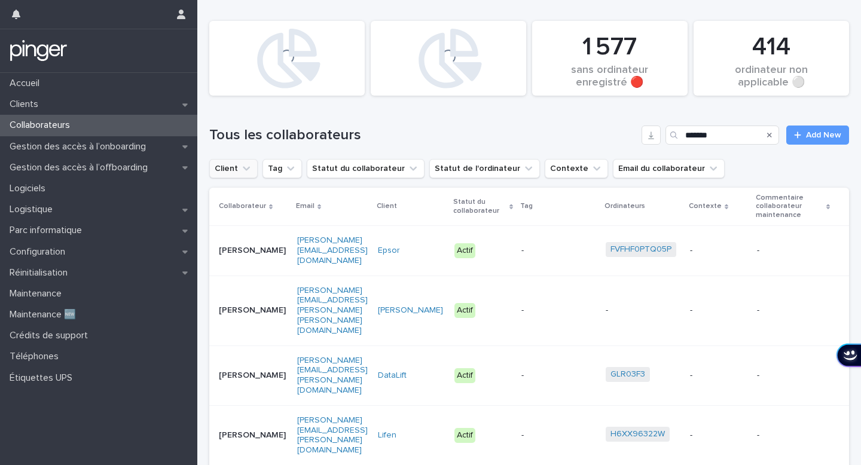
click at [230, 173] on button "Client" at bounding box center [233, 168] width 48 height 19
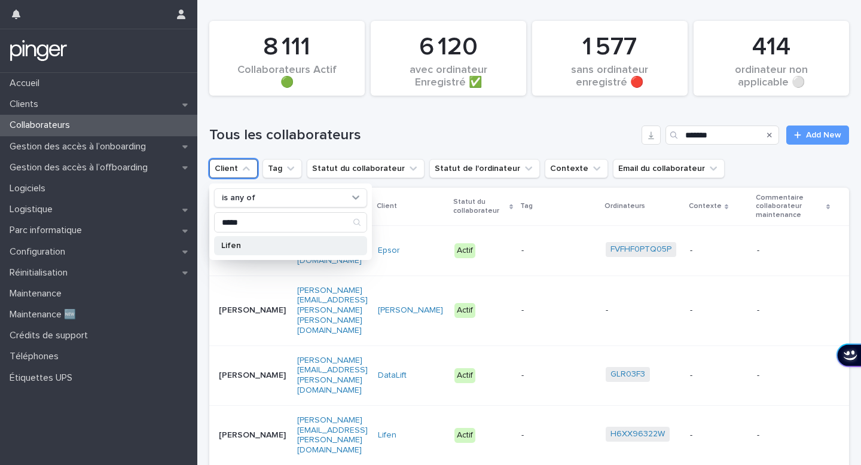
type input "*****"
click at [251, 251] on div "Lifen" at bounding box center [290, 245] width 153 height 19
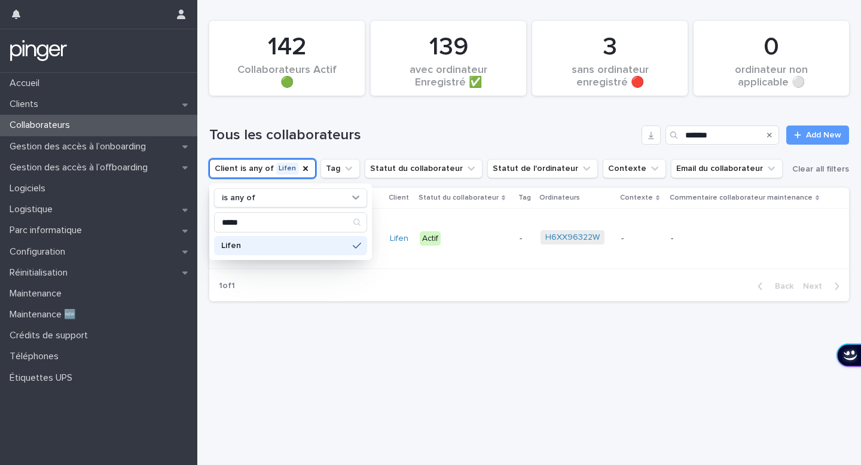
click at [439, 126] on div "Tous les collaborateurs ******* Add New" at bounding box center [529, 135] width 640 height 19
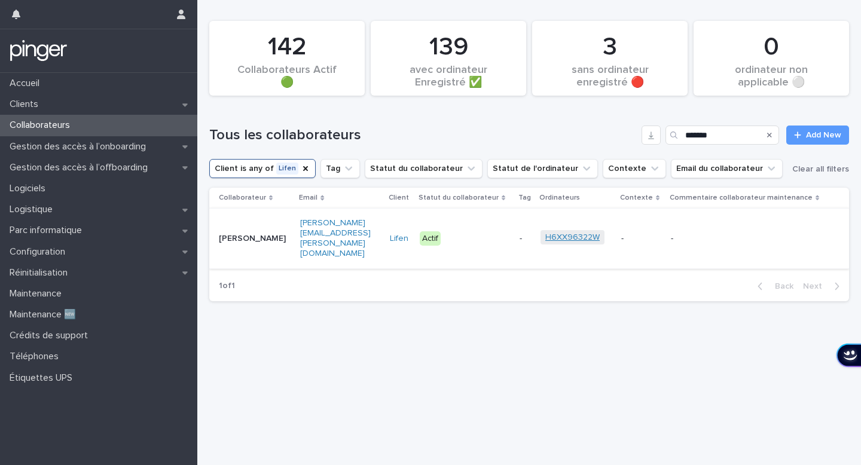
click at [575, 233] on link "H6XX96322W" at bounding box center [572, 238] width 54 height 10
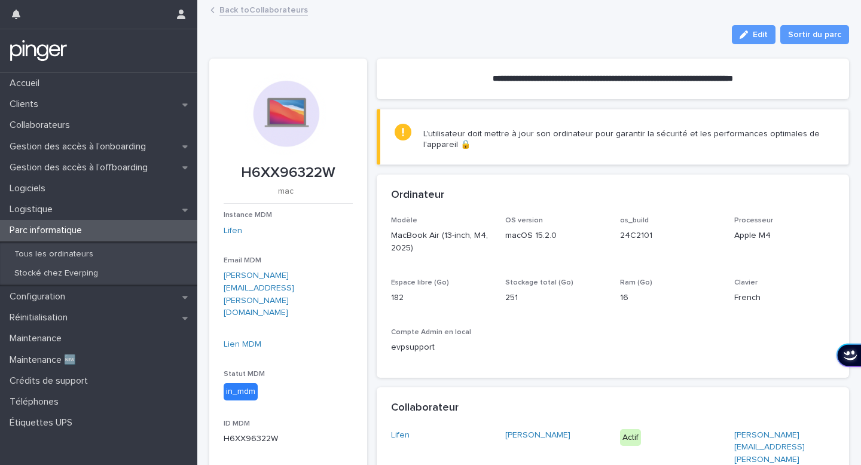
click at [225, 383] on div "in_mdm" at bounding box center [241, 391] width 34 height 17
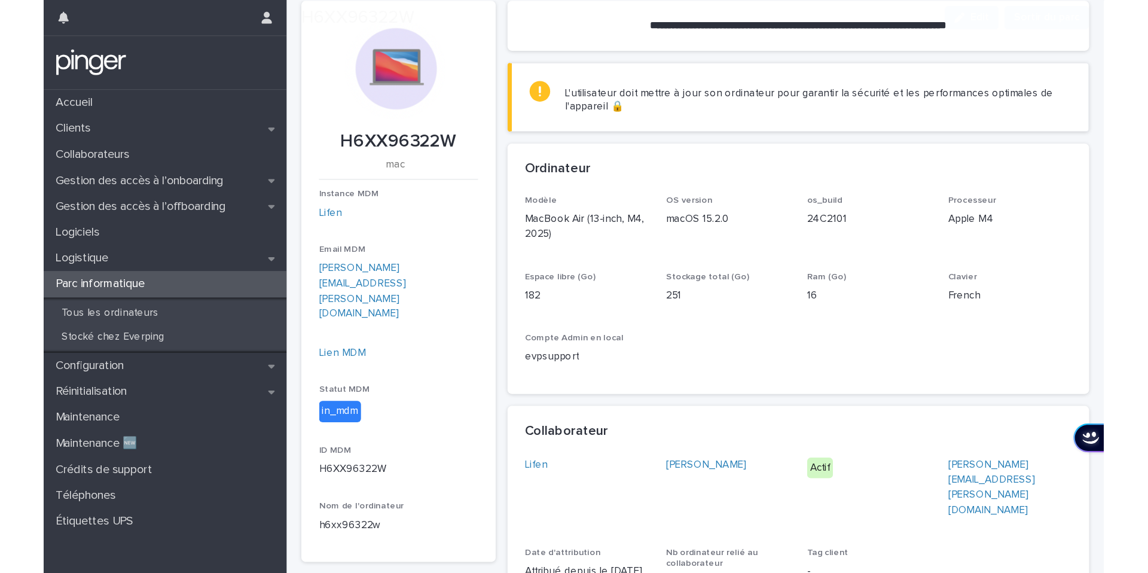
scroll to position [138, 0]
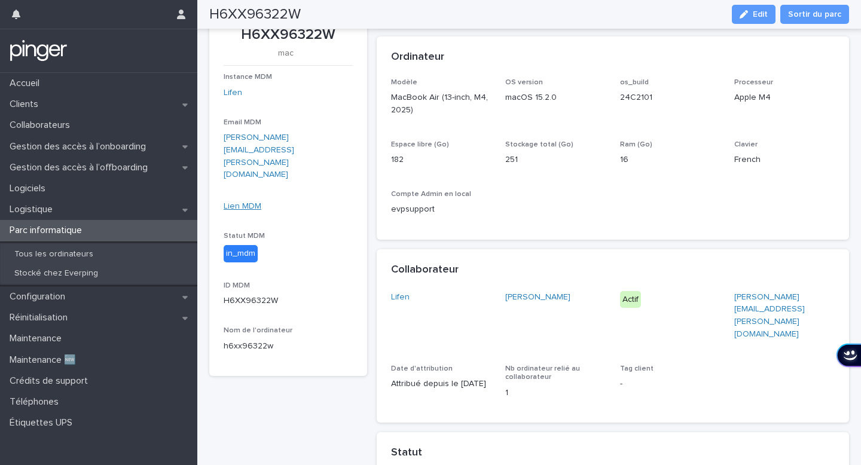
click at [247, 202] on link "Lien MDM" at bounding box center [243, 206] width 38 height 8
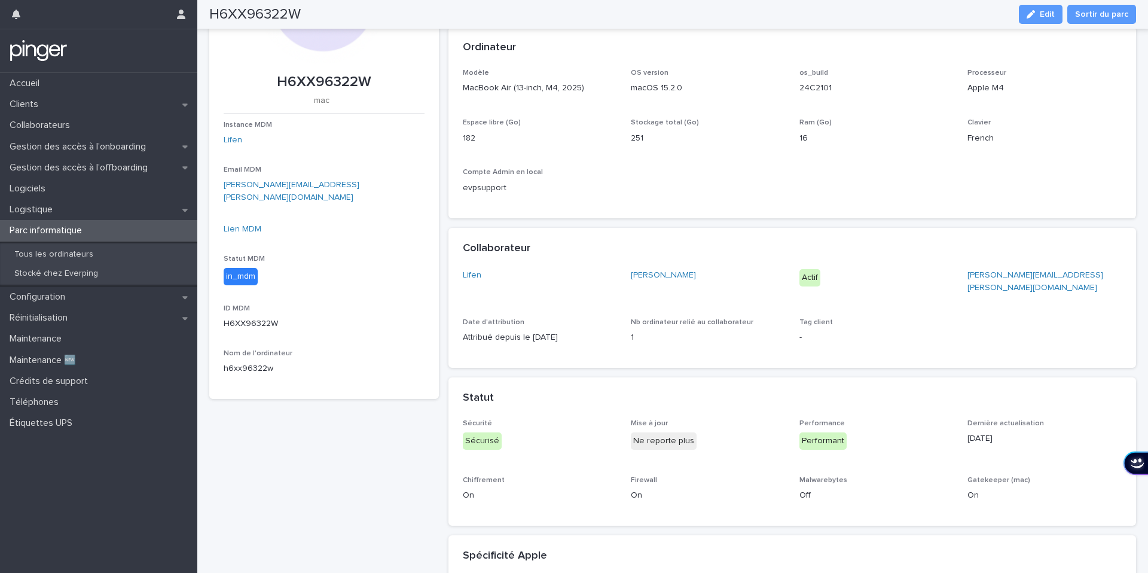
click at [246, 223] on div "Lien MDM" at bounding box center [324, 229] width 201 height 13
click at [246, 225] on link "Lien MDM" at bounding box center [243, 229] width 38 height 8
click at [254, 224] on div "Lien MDM" at bounding box center [324, 234] width 201 height 22
click at [239, 225] on link "Lien MDM" at bounding box center [243, 229] width 38 height 8
click at [250, 18] on h2 "H6XX96322W" at bounding box center [254, 14] width 91 height 17
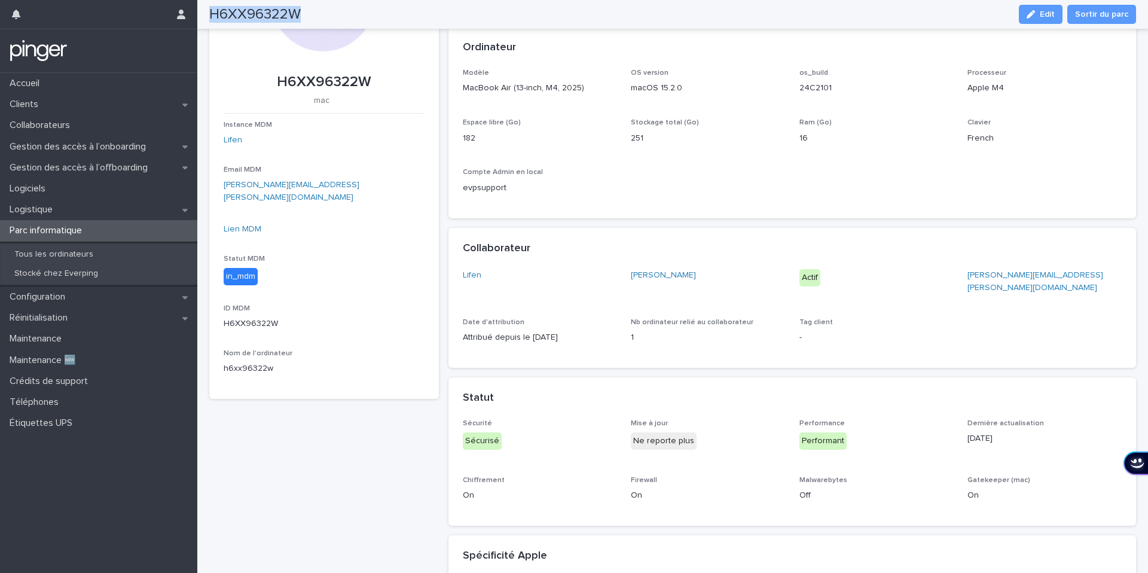
click at [250, 18] on h2 "H6XX96322W" at bounding box center [254, 14] width 91 height 17
copy h2 "H6XX96322W"
click at [245, 225] on link "Lien MDM" at bounding box center [243, 229] width 38 height 8
click at [242, 223] on div "Lien MDM" at bounding box center [324, 229] width 201 height 13
click at [242, 225] on link "Lien MDM" at bounding box center [243, 229] width 38 height 8
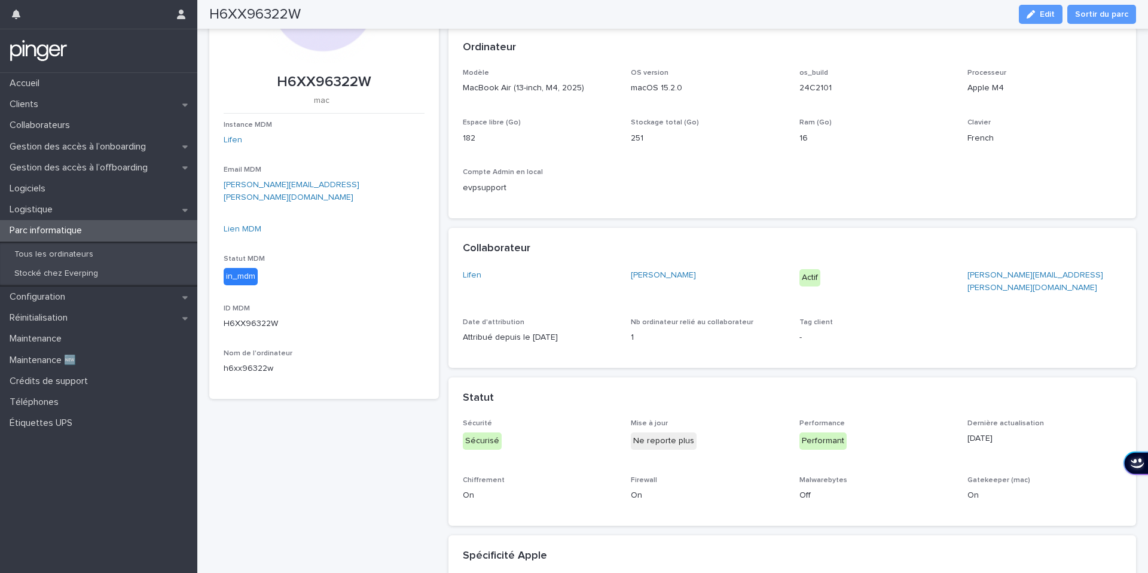
click at [245, 225] on div "Lien MDM" at bounding box center [324, 234] width 201 height 22
click at [245, 224] on div "Lien MDM" at bounding box center [324, 234] width 201 height 22
click at [245, 225] on link "Lien MDM" at bounding box center [243, 229] width 38 height 8
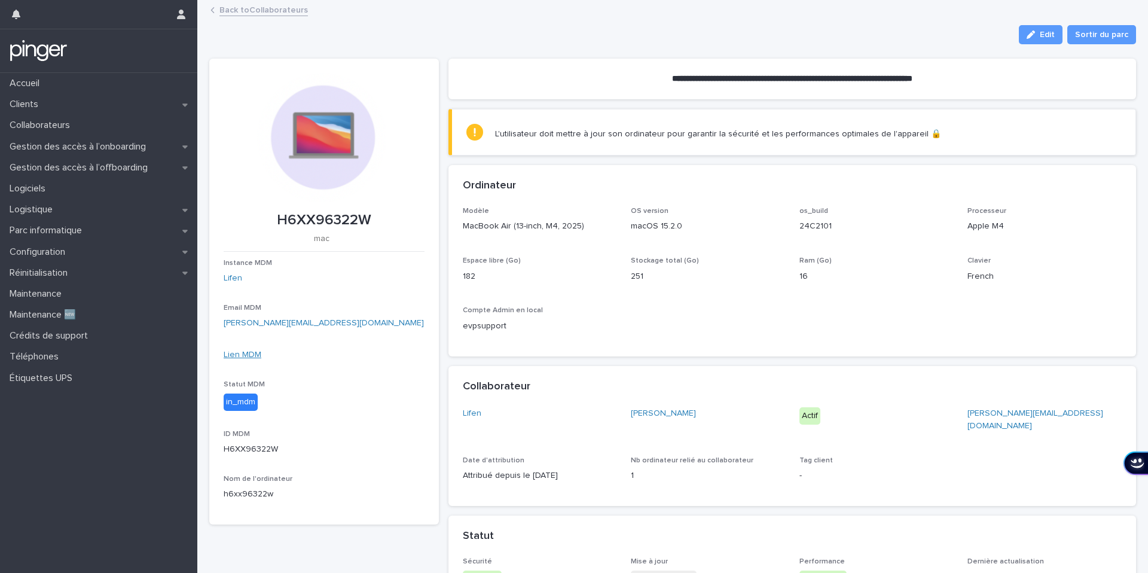
click at [237, 354] on link "Lien MDM" at bounding box center [243, 354] width 38 height 8
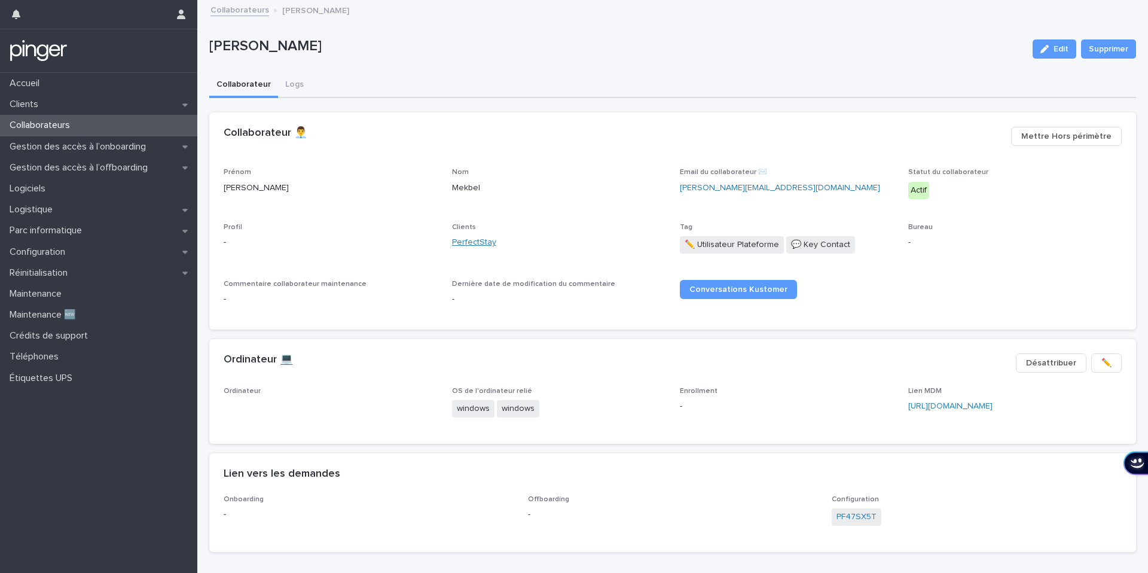
click at [469, 242] on link "PerfectStay" at bounding box center [474, 242] width 44 height 13
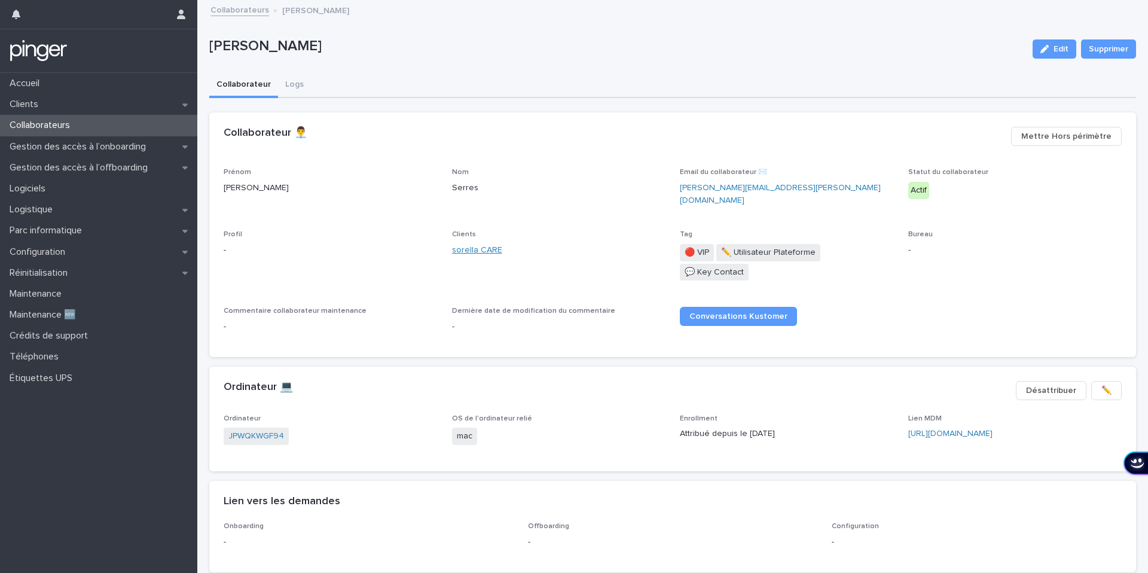
click at [472, 248] on link "sorella CARE" at bounding box center [477, 250] width 50 height 13
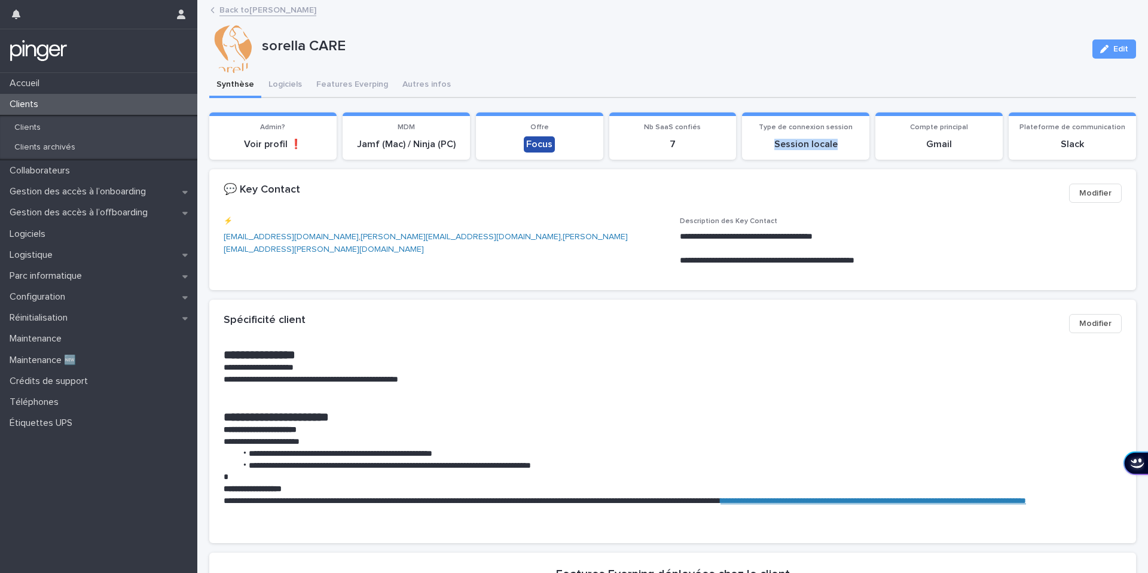
drag, startPoint x: 768, startPoint y: 141, endPoint x: 849, endPoint y: 141, distance: 80.1
click at [849, 141] on p "Session locale" at bounding box center [805, 144] width 113 height 11
